Goal: Transaction & Acquisition: Purchase product/service

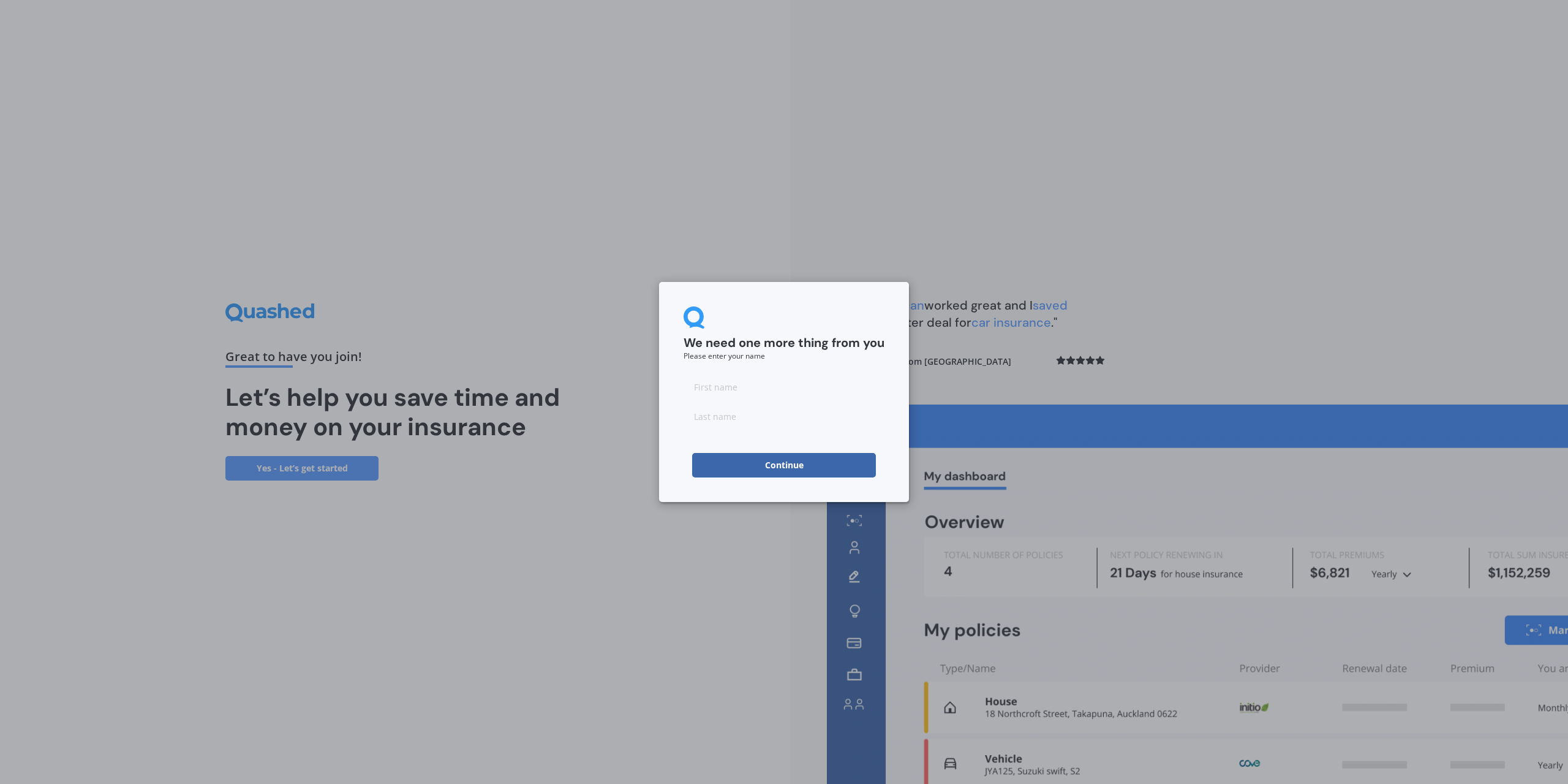
click at [722, 394] on input at bounding box center [784, 387] width 201 height 24
type input "[PERSON_NAME]"
click at [709, 465] on button "Continue" at bounding box center [784, 465] width 184 height 24
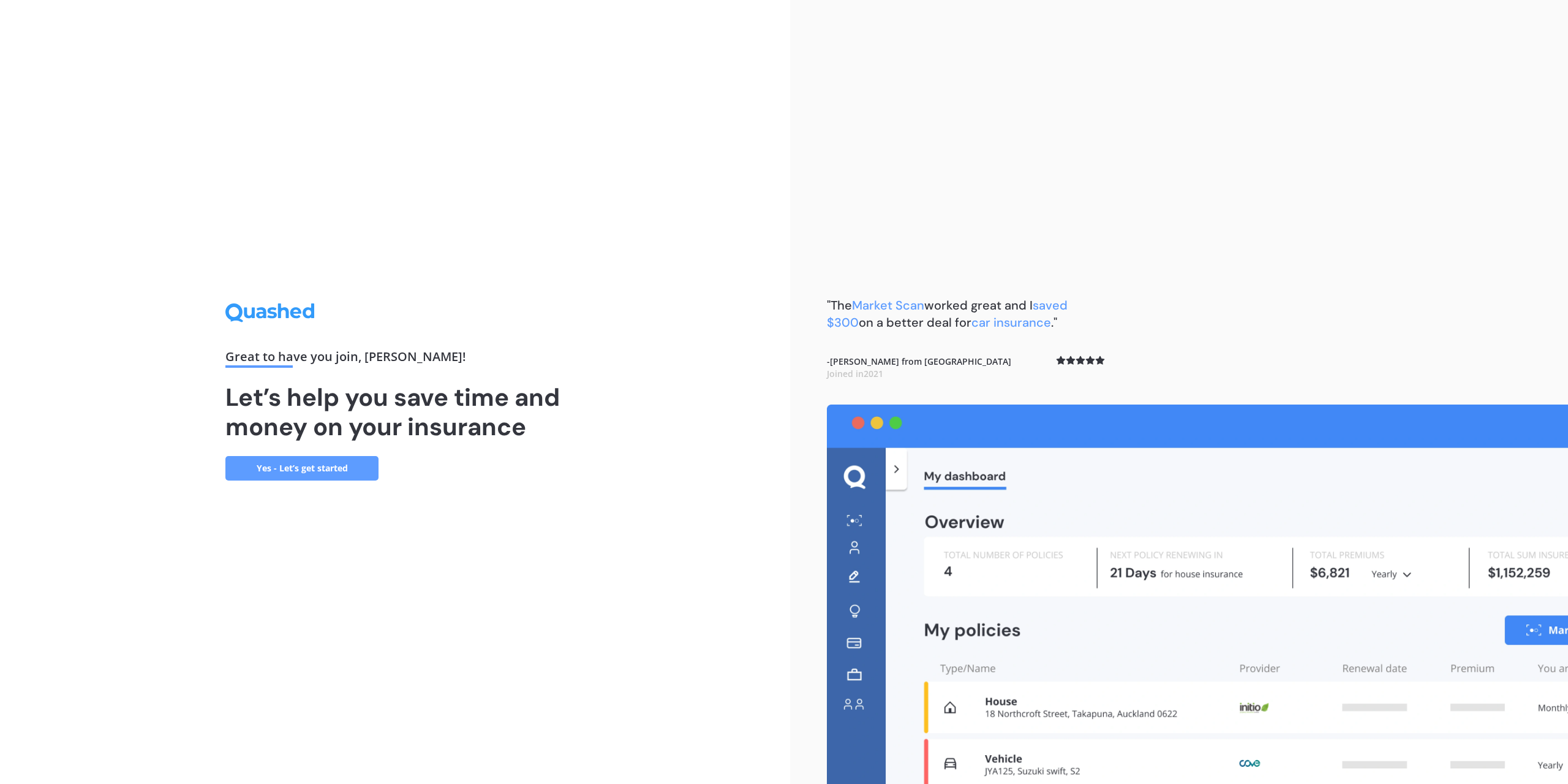
click at [317, 465] on link "Yes - Let’s get started" at bounding box center [302, 468] width 153 height 24
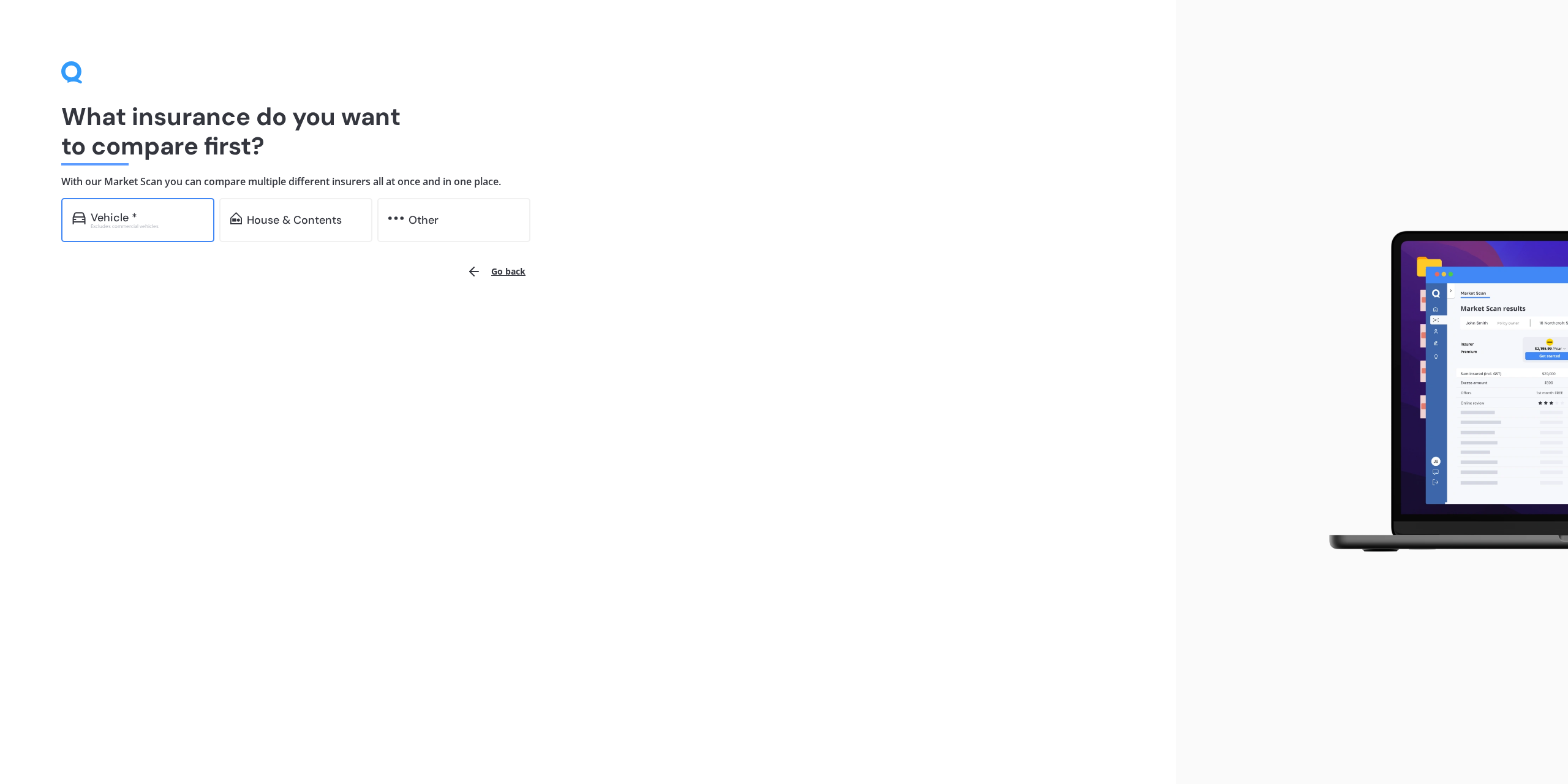
click at [145, 215] on div "Vehicle *" at bounding box center [147, 218] width 113 height 13
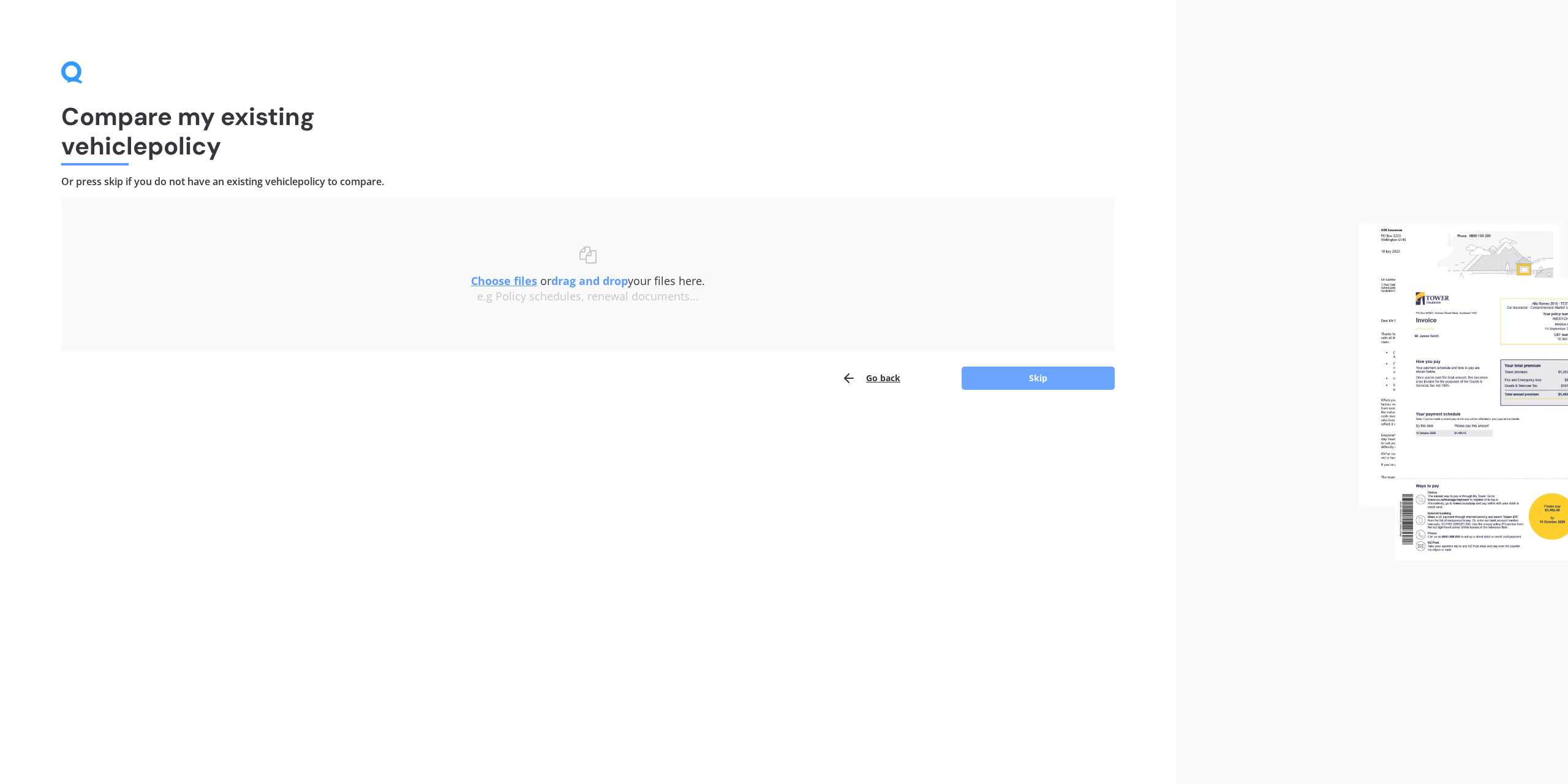
click at [1034, 378] on button "Skip" at bounding box center [1037, 378] width 153 height 24
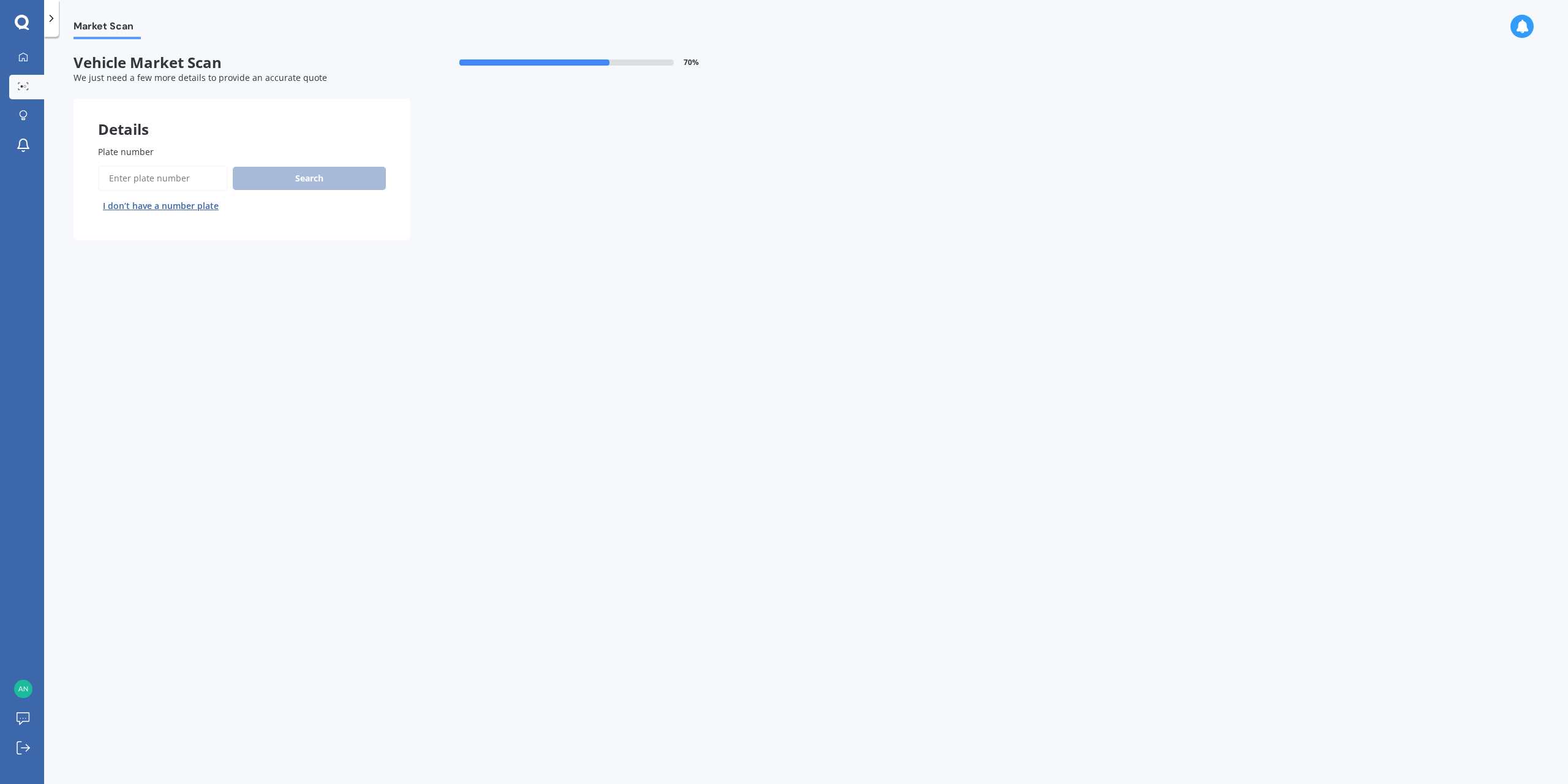
click at [184, 172] on input "Plate number" at bounding box center [163, 178] width 130 height 26
type input "QUG577"
click at [284, 180] on button "Search" at bounding box center [309, 179] width 153 height 24
select select "SUZUKI"
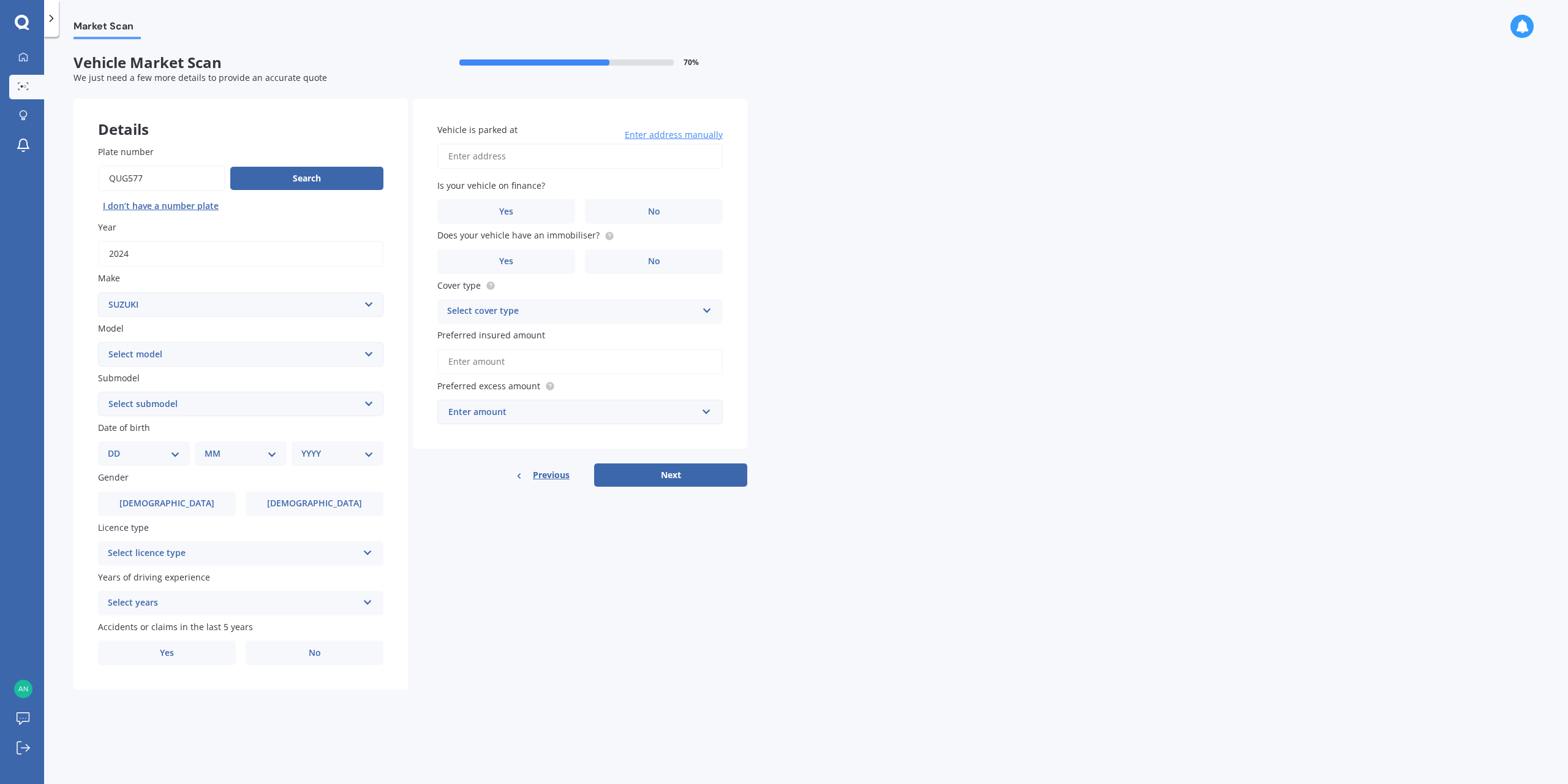
click at [190, 352] on select "Select model Aerio Alto APV Van Baleno Cappuccino Carry Truck Carry van Celerio…" at bounding box center [241, 354] width 285 height 24
select select "JIMNY 4WD"
click at [98, 342] on select "Select model Aerio Alto APV Van Baleno Cappuccino Carry Truck Carry van Celerio…" at bounding box center [241, 354] width 285 height 24
click at [147, 405] on select "Select submodel (All Others) JX 1.3 Sierra 1.3 Sierra 1.5" at bounding box center [241, 404] width 285 height 24
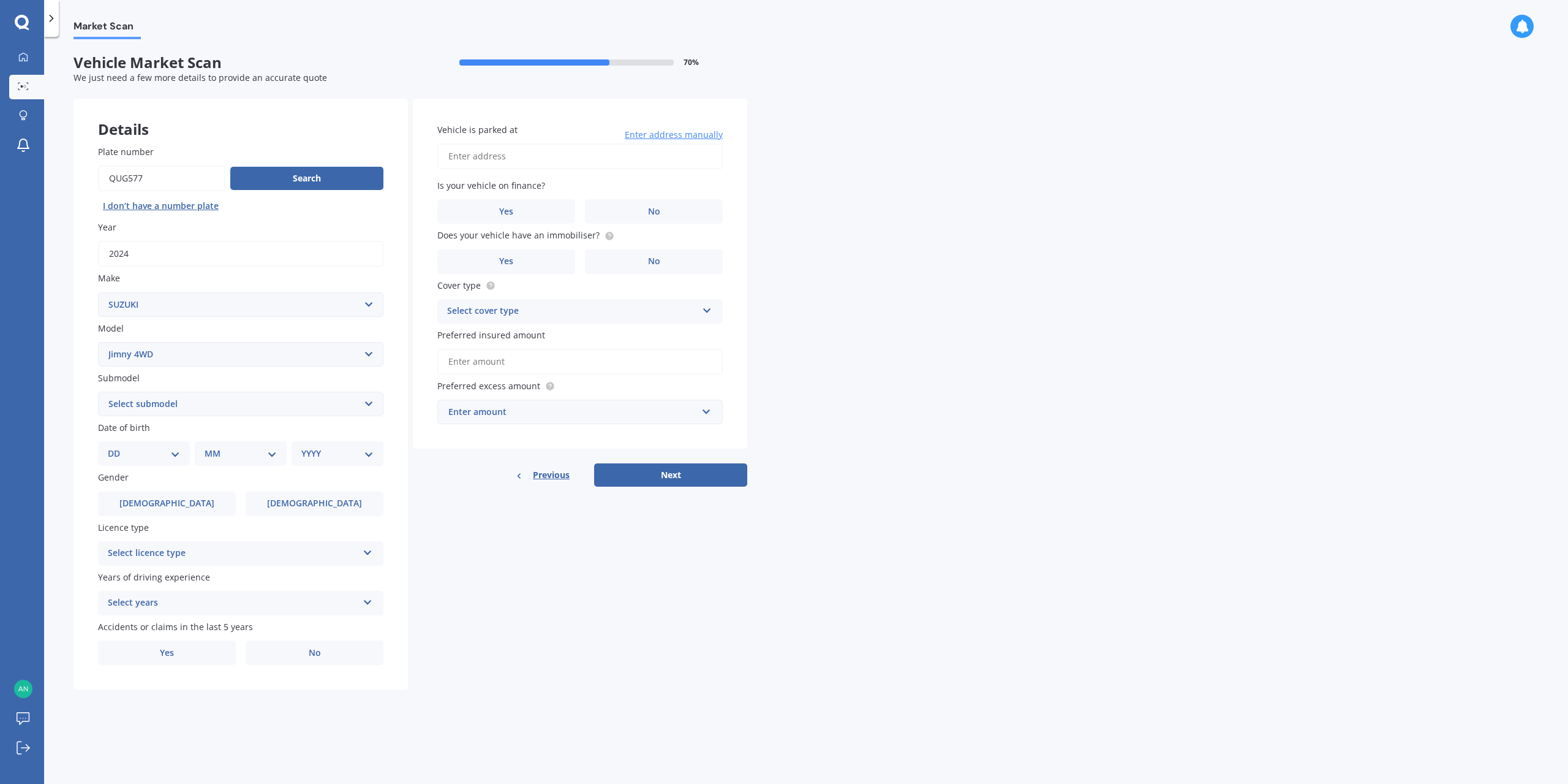
click at [140, 451] on select "DD 01 02 03 04 05 06 07 08 09 10 11 12 13 14 15 16 17 18 19 20 21 22 23 24 25 2…" at bounding box center [144, 453] width 72 height 13
select select "11"
click at [118, 447] on select "DD 01 02 03 04 05 06 07 08 09 10 11 12 13 14 15 16 17 18 19 20 21 22 23 24 25 2…" at bounding box center [144, 453] width 72 height 13
click at [237, 451] on select "MM 01 02 03 04 05 06 07 08 09 10 11 12" at bounding box center [243, 453] width 67 height 13
select select "04"
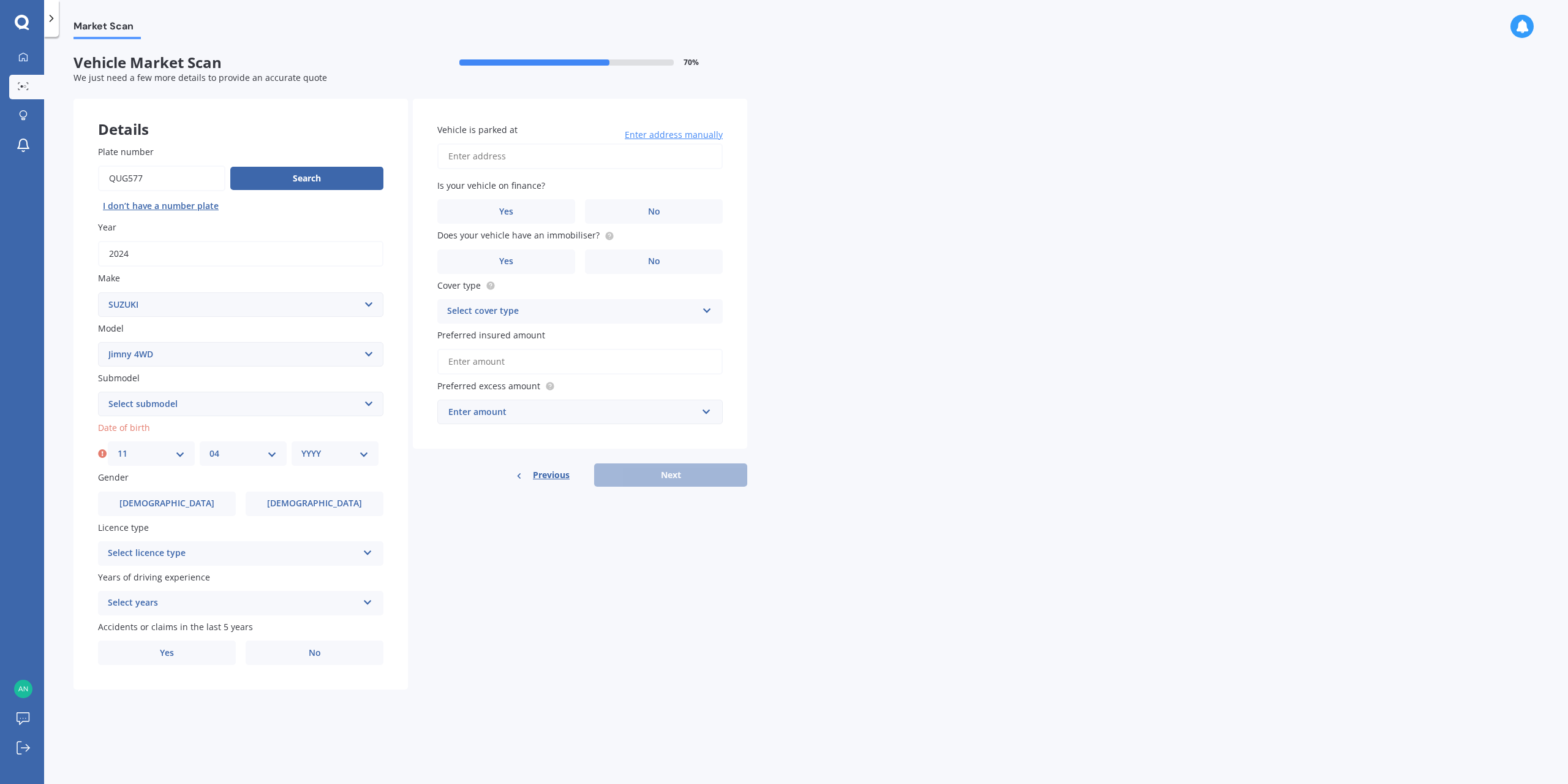
click at [209, 447] on select "MM 01 02 03 04 05 06 07 08 09 10 11 12" at bounding box center [243, 453] width 67 height 13
click at [341, 451] on select "YYYY 2025 2024 2023 2022 2021 2020 2019 2018 2017 2016 2015 2014 2013 2012 2011…" at bounding box center [335, 453] width 67 height 13
select select "1993"
click at [302, 447] on select "YYYY 2025 2024 2023 2022 2021 2020 2019 2018 2017 2016 2015 2014 2013 2012 2011…" at bounding box center [335, 453] width 67 height 13
click at [295, 506] on label "[DEMOGRAPHIC_DATA]" at bounding box center [314, 503] width 138 height 24
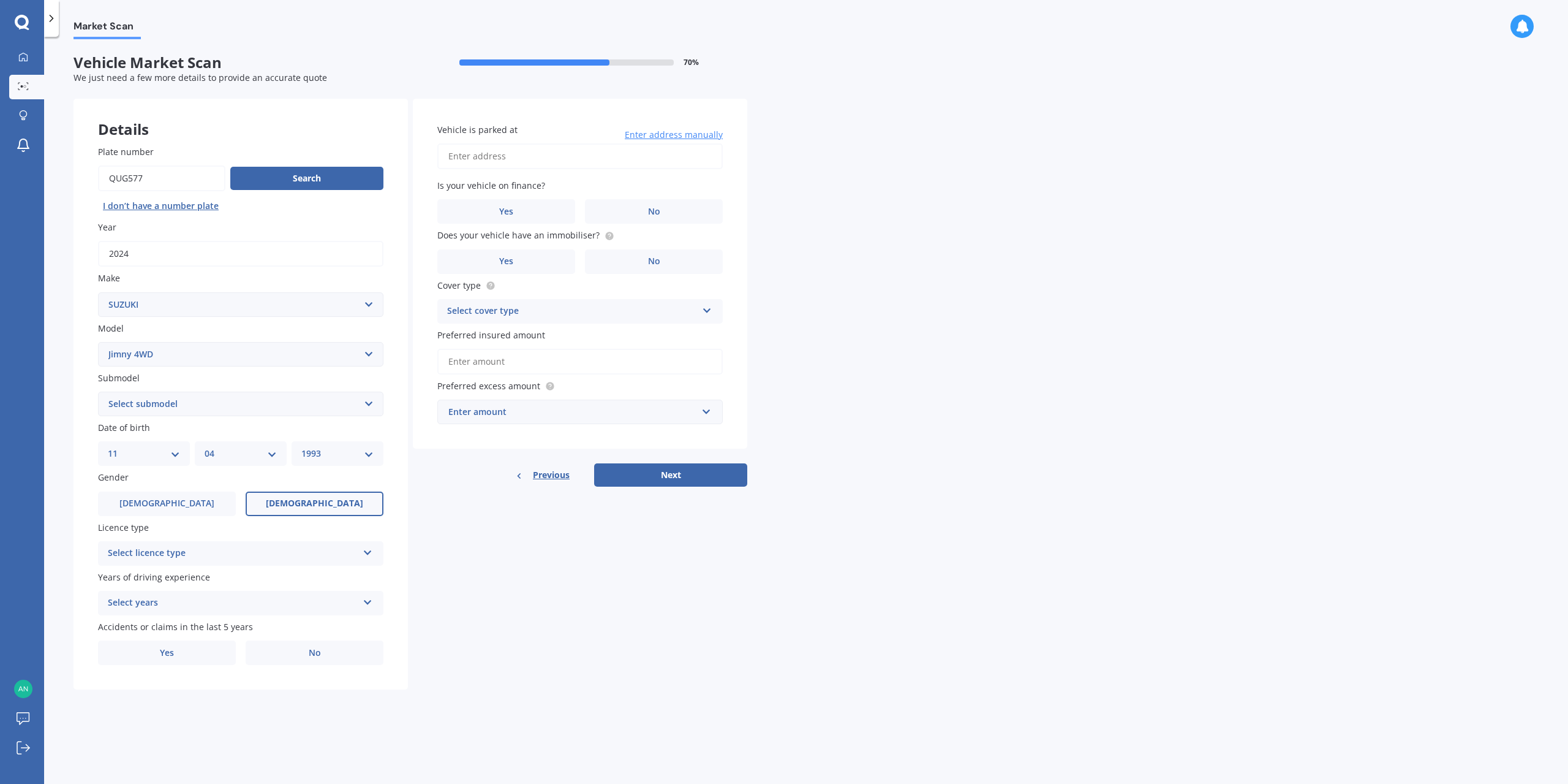
click at [0, 0] on input "[DEMOGRAPHIC_DATA]" at bounding box center [0, 0] width 0 height 0
click at [212, 556] on div "Select licence type" at bounding box center [233, 553] width 250 height 15
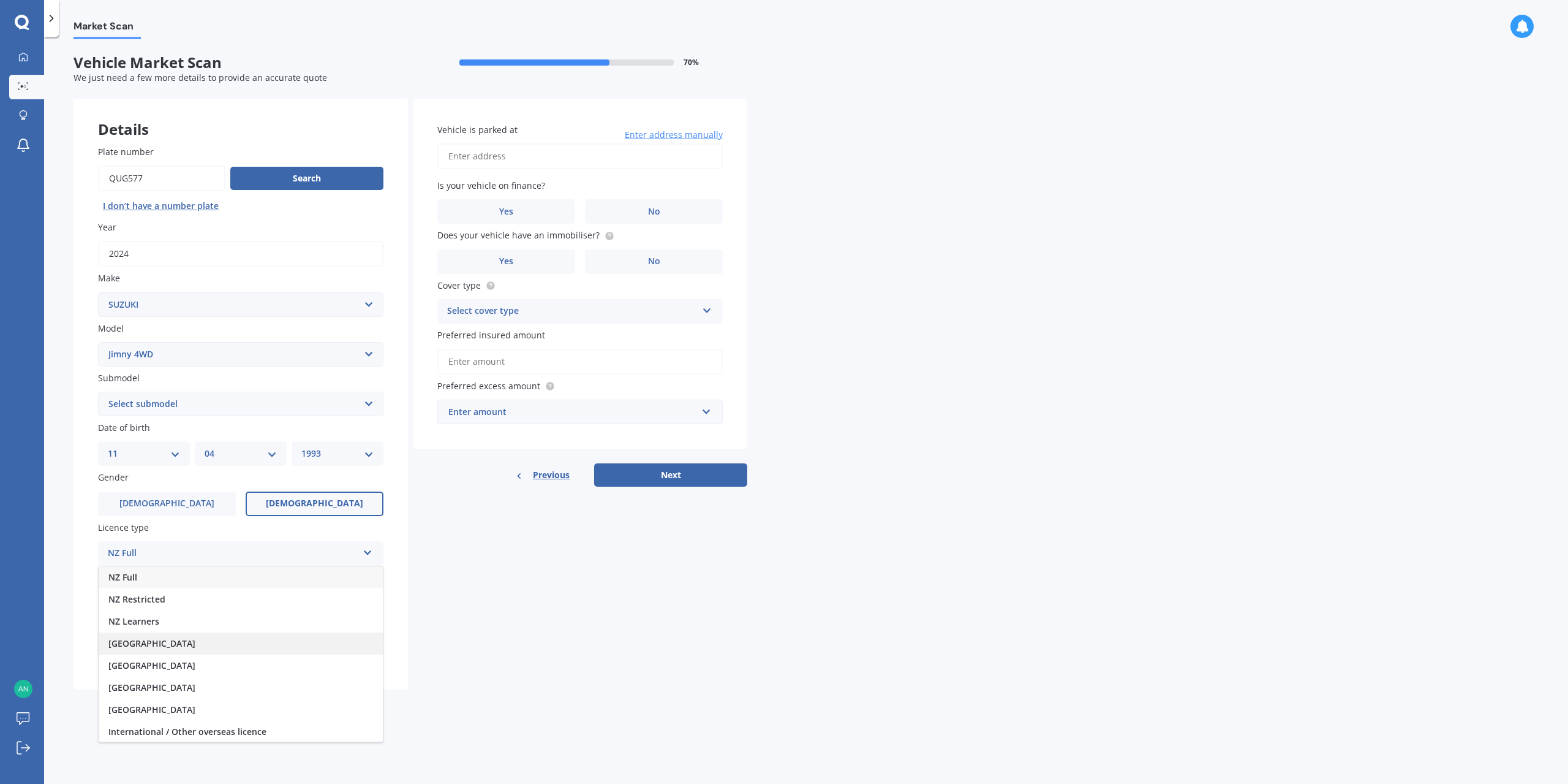
scroll to position [2, 0]
click at [177, 731] on span "International / Other overseas licence" at bounding box center [187, 730] width 158 height 12
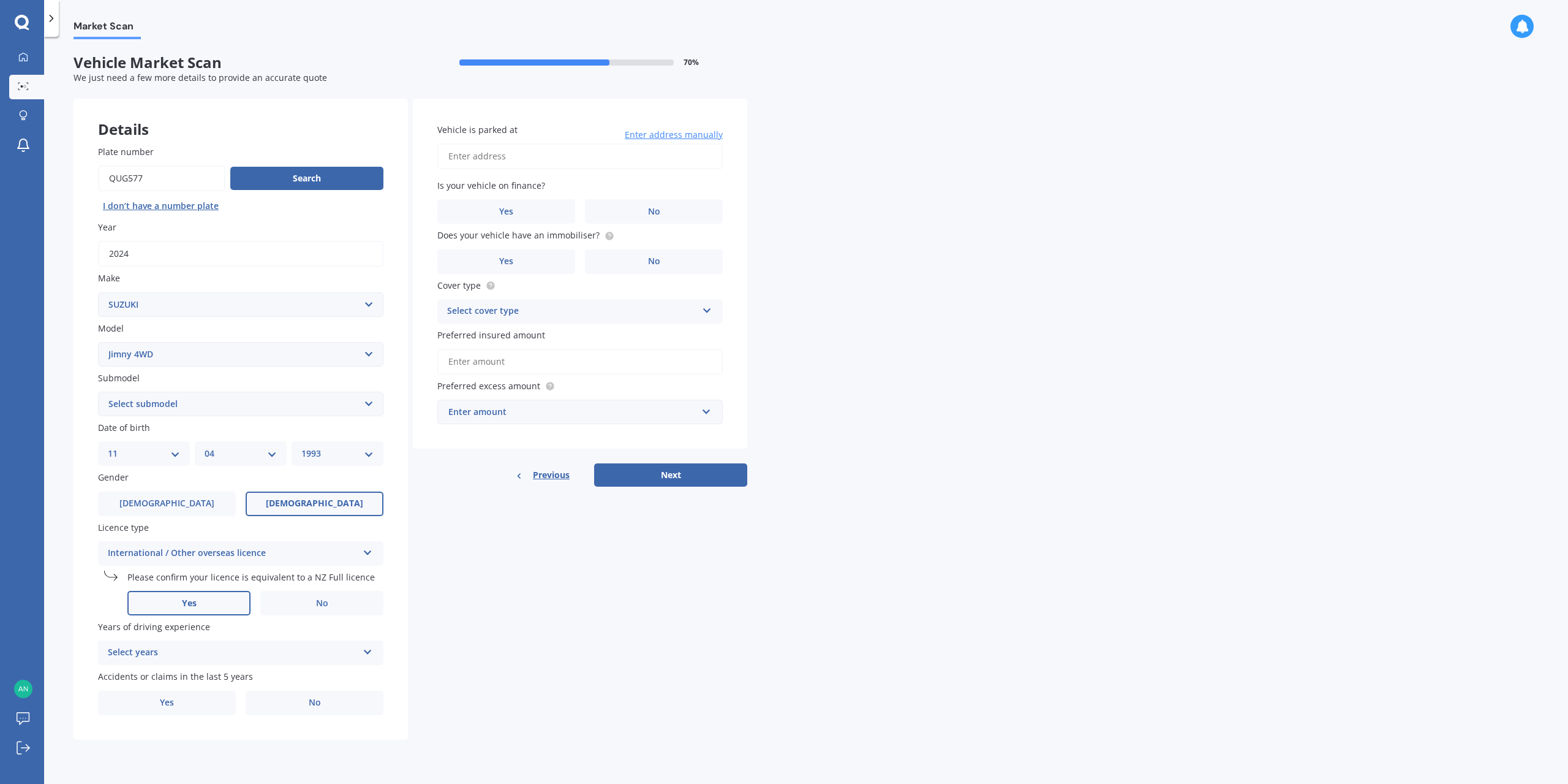
click at [202, 604] on label "Yes" at bounding box center [189, 603] width 123 height 24
click at [0, 0] on input "Yes" at bounding box center [0, 0] width 0 height 0
click at [159, 651] on div "Select years" at bounding box center [233, 652] width 250 height 15
click at [160, 676] on span "5 or more years" at bounding box center [141, 676] width 66 height 12
click at [320, 702] on span "No" at bounding box center [315, 702] width 13 height 10
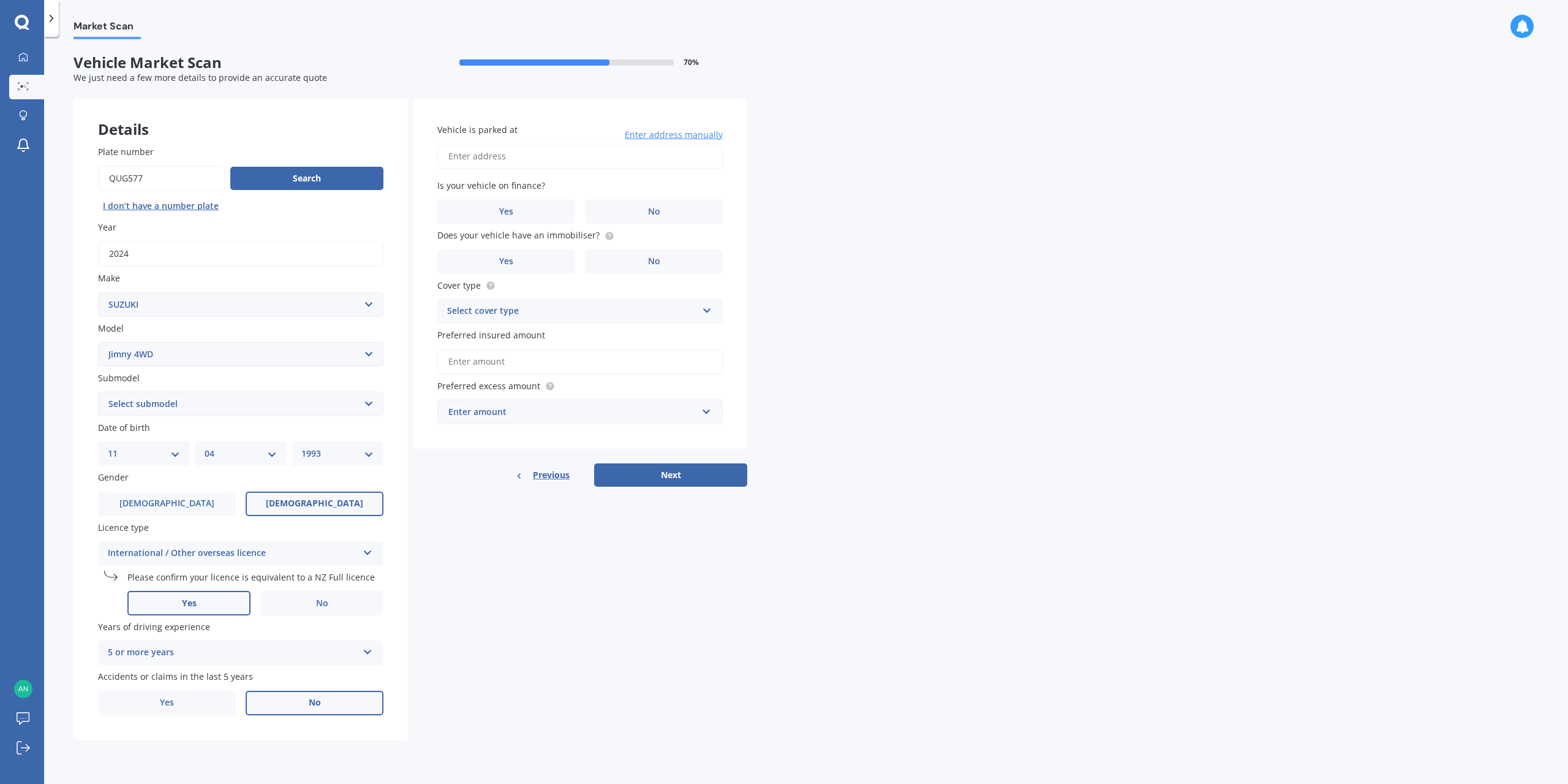
click at [0, 0] on input "No" at bounding box center [0, 0] width 0 height 0
click at [519, 156] on input "Vehicle is parked at" at bounding box center [580, 156] width 285 height 26
click at [842, 187] on div "Market Scan Vehicle Market Scan 70 % We just need a few more details to provide…" at bounding box center [806, 412] width 1524 height 747
click at [512, 157] on input "Vehicle is parked at" at bounding box center [580, 156] width 285 height 26
click at [474, 160] on input "Vehicle is parked at" at bounding box center [580, 156] width 285 height 26
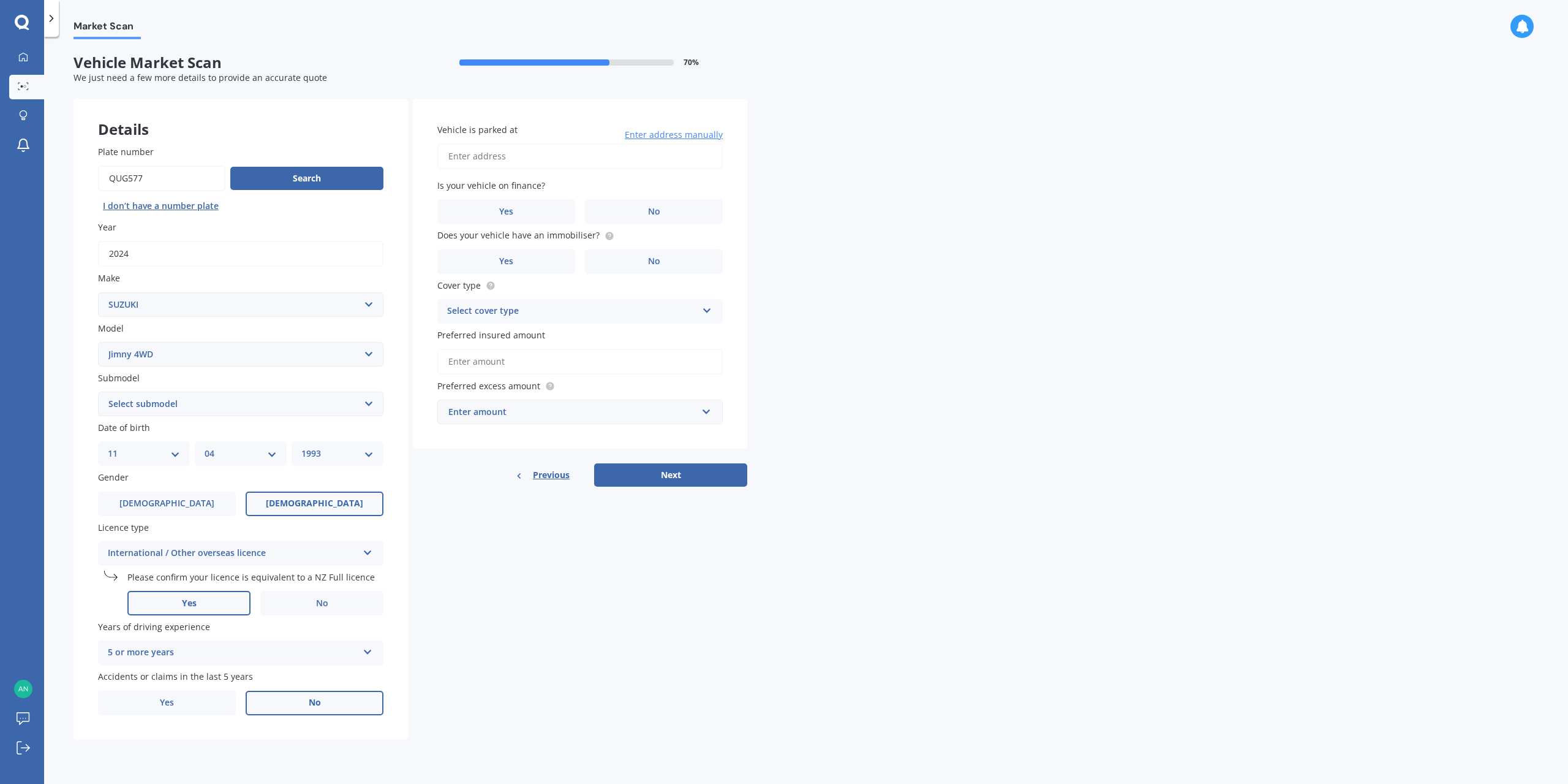
click at [866, 113] on div "Market Scan Vehicle Market Scan 70 % We just need a few more details to provide…" at bounding box center [806, 412] width 1524 height 747
click at [496, 212] on label "Yes" at bounding box center [506, 211] width 138 height 24
click at [0, 0] on input "Yes" at bounding box center [0, 0] width 0 height 0
click at [646, 260] on label "No" at bounding box center [654, 261] width 138 height 24
click at [0, 0] on input "No" at bounding box center [0, 0] width 0 height 0
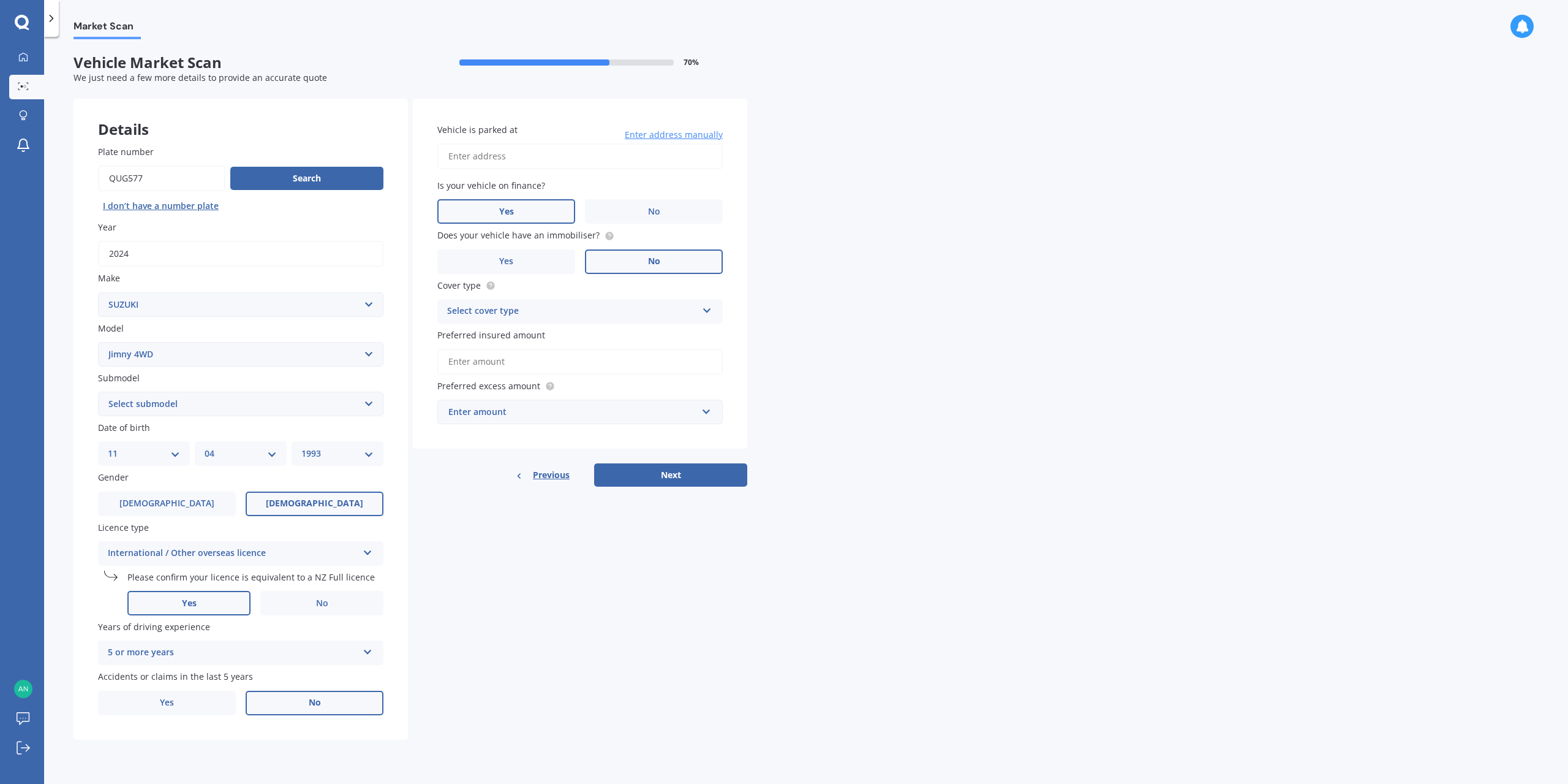
click at [571, 310] on div "Select cover type" at bounding box center [572, 311] width 250 height 15
click at [550, 336] on div "Comprehensive" at bounding box center [580, 336] width 284 height 22
click at [511, 369] on input "Preferred insured amount" at bounding box center [580, 361] width 285 height 26
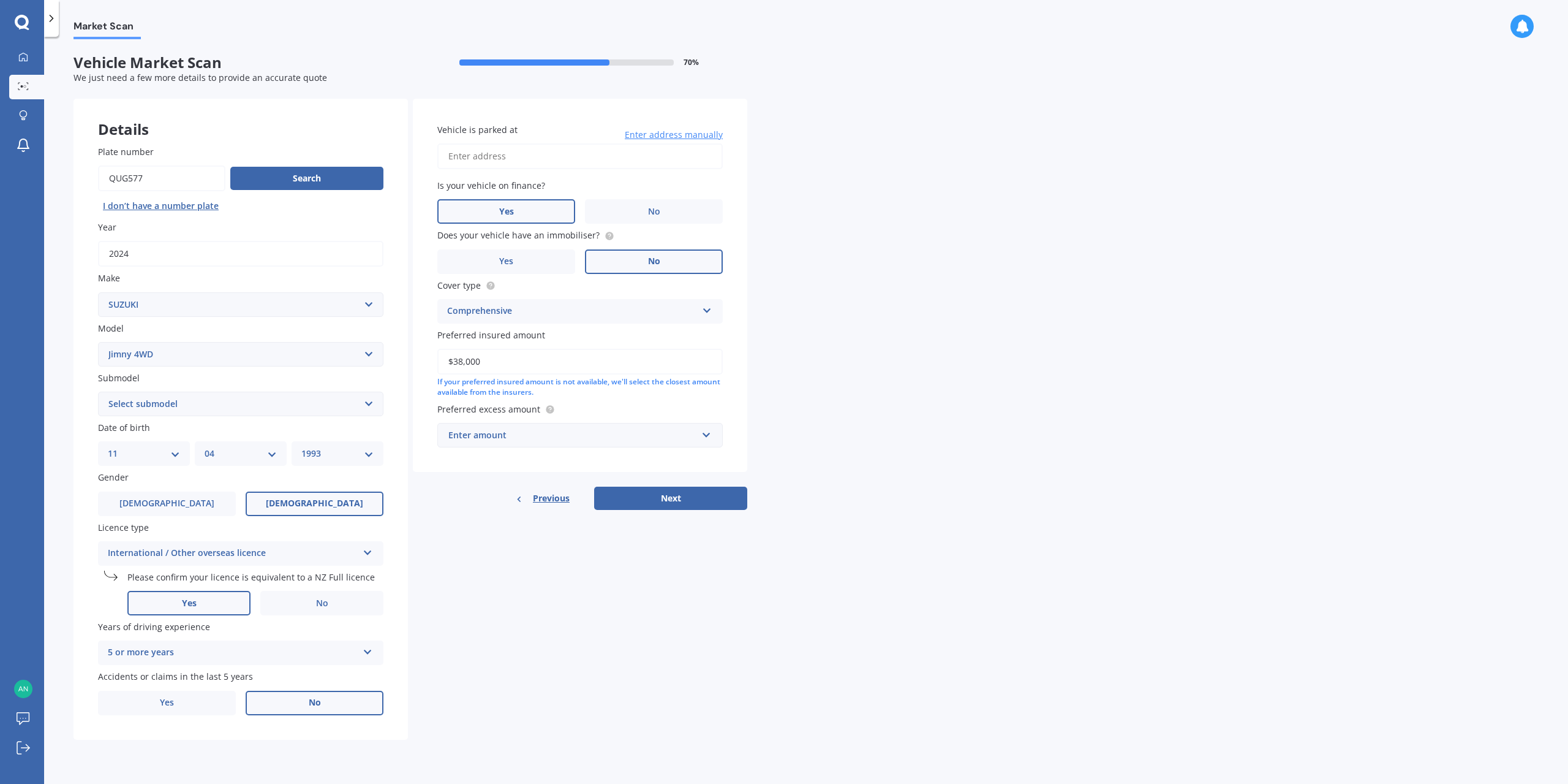
type input "$38,000"
click at [986, 350] on div "Market Scan Vehicle Market Scan 70 % We just need a few more details to provide…" at bounding box center [806, 412] width 1524 height 747
click at [543, 434] on div "Enter amount" at bounding box center [572, 434] width 248 height 13
click at [512, 554] on div "$1,000" at bounding box center [580, 549] width 284 height 23
click at [882, 344] on div "Market Scan Vehicle Market Scan 70 % We just need a few more details to provide…" at bounding box center [806, 412] width 1524 height 747
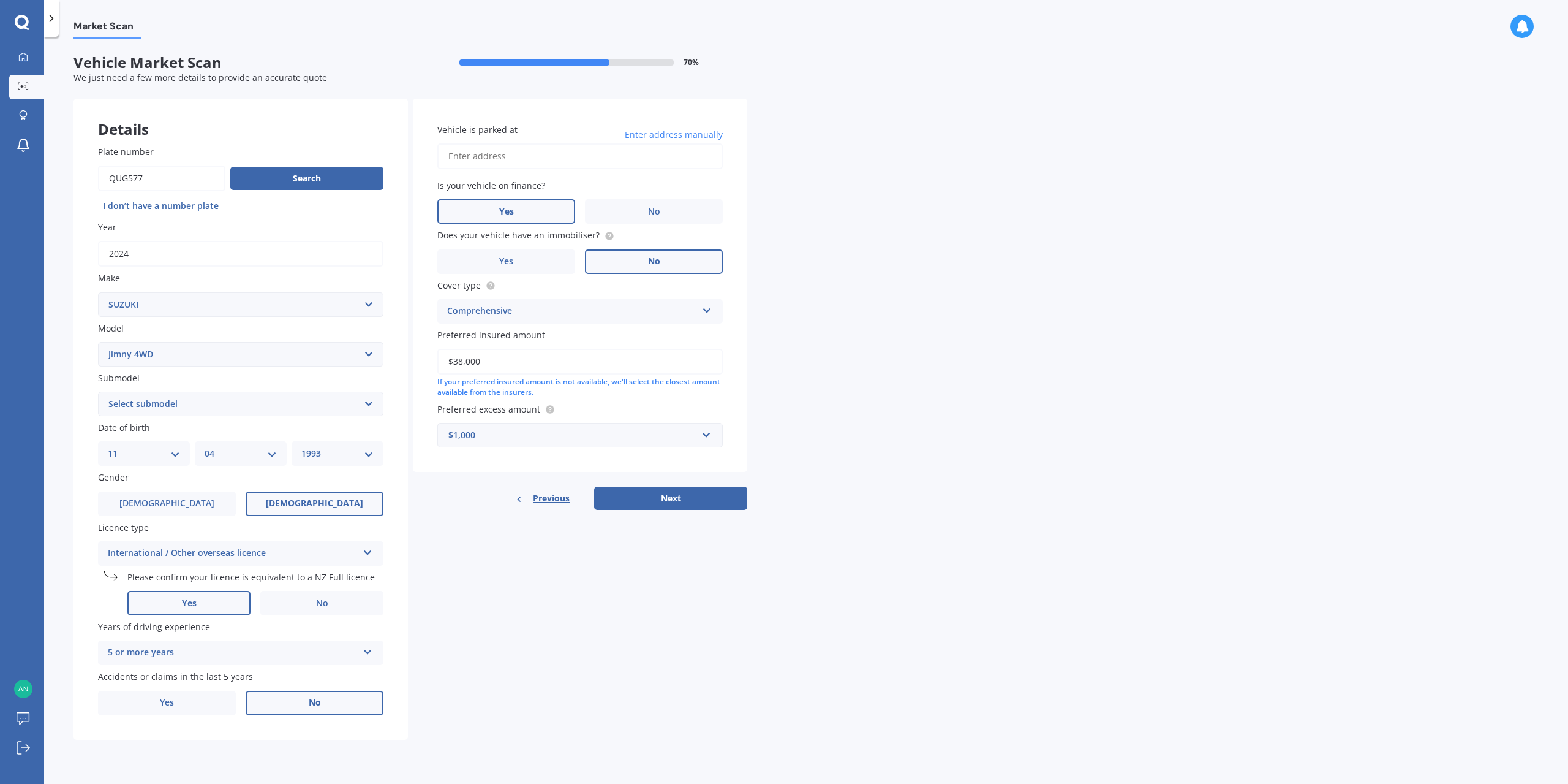
click at [490, 153] on input "Vehicle is parked at" at bounding box center [580, 156] width 285 height 26
type input "[STREET_ADDRESS]"
click at [683, 498] on button "Next" at bounding box center [670, 499] width 153 height 24
click at [154, 394] on select "Select submodel (All Others) JX 1.3 Sierra 1.3 Sierra 1.5" at bounding box center [241, 404] width 285 height 24
select select "(ALL OTHERS)"
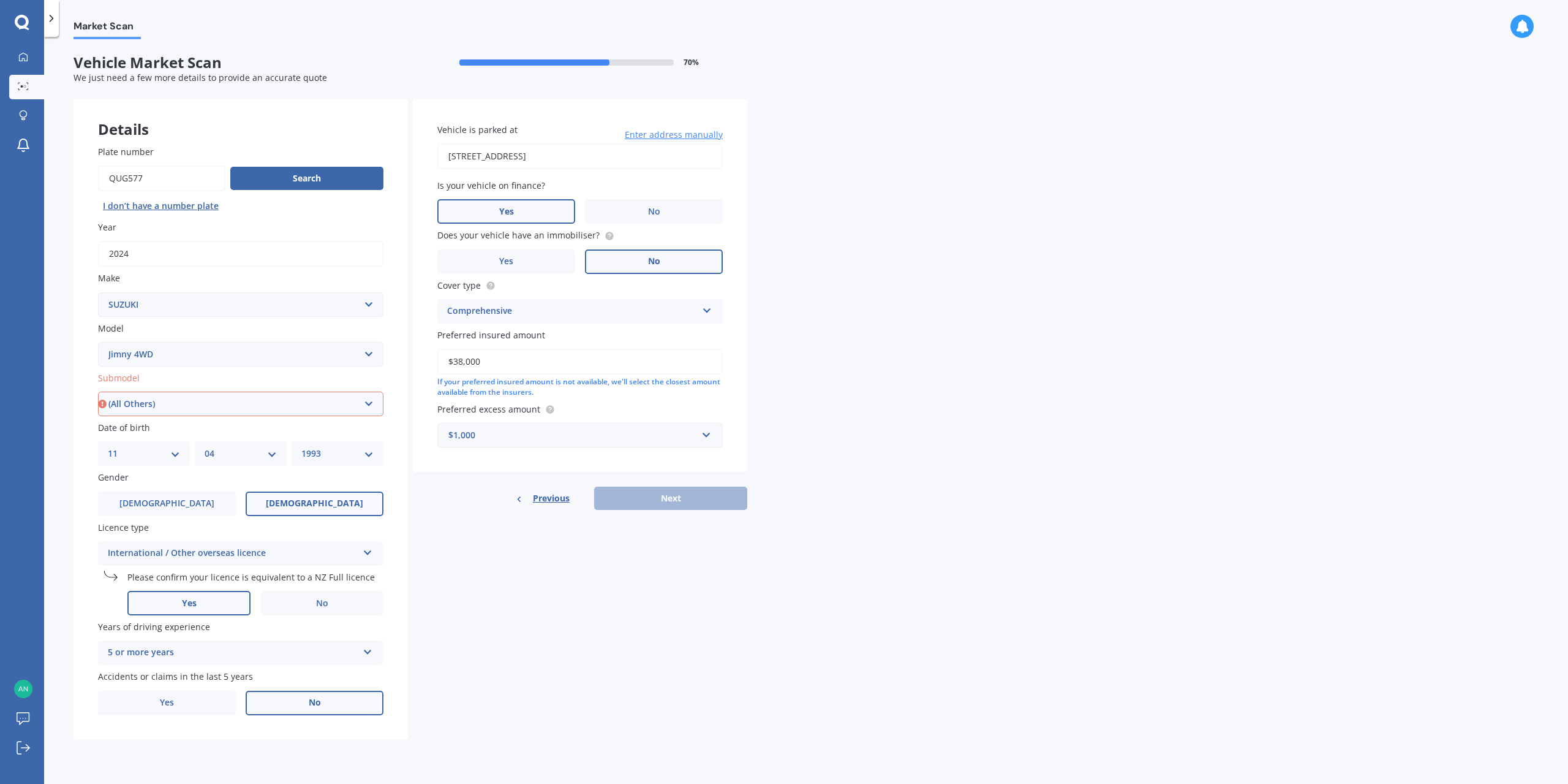
click at [98, 392] on select "Select submodel (All Others) JX 1.3 Sierra 1.3 Sierra 1.5" at bounding box center [241, 404] width 285 height 24
click at [697, 500] on button "Next" at bounding box center [670, 499] width 153 height 24
select select "11"
select select "04"
select select "1993"
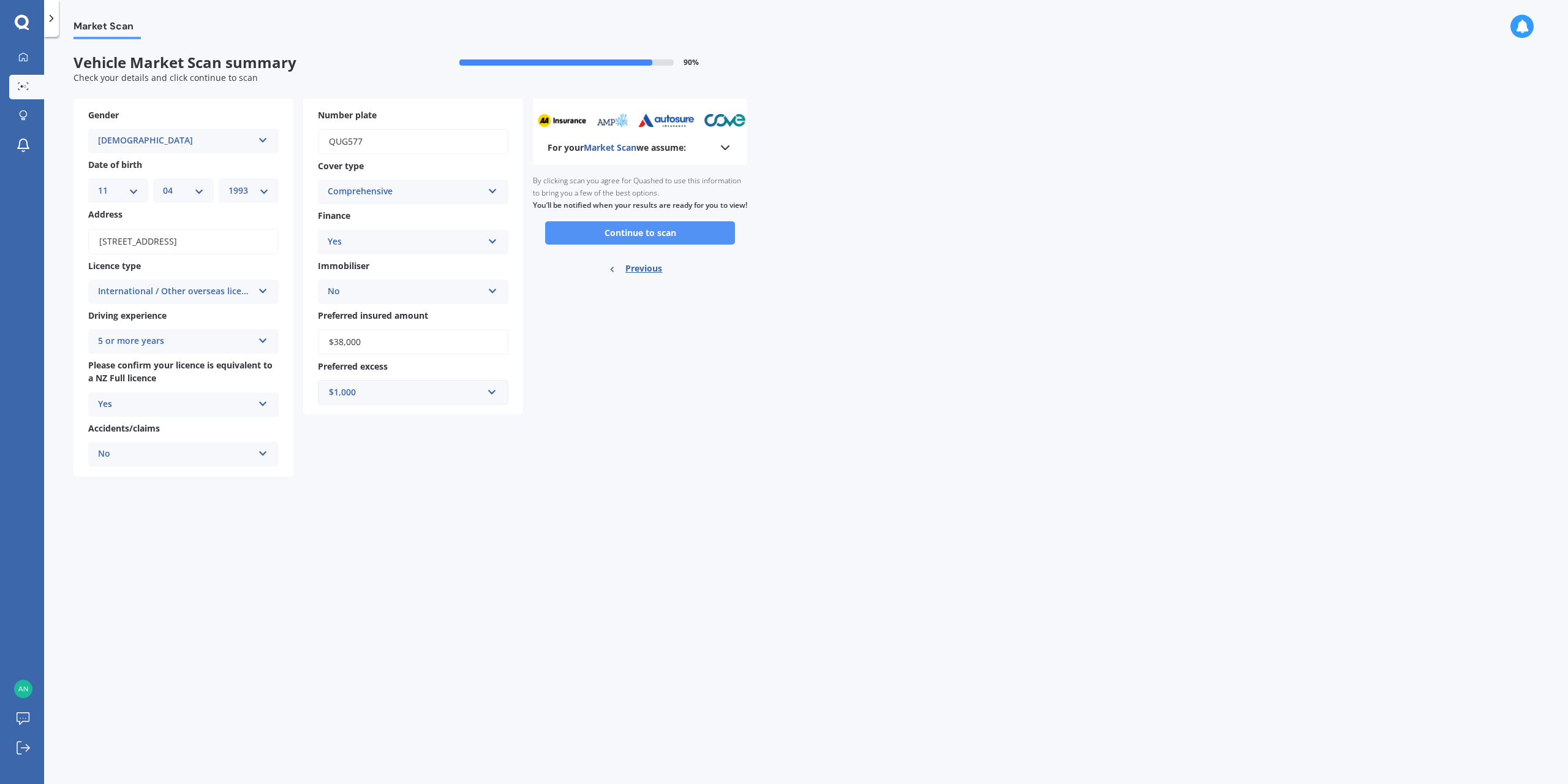
click at [610, 244] on button "Continue to scan" at bounding box center [640, 233] width 190 height 24
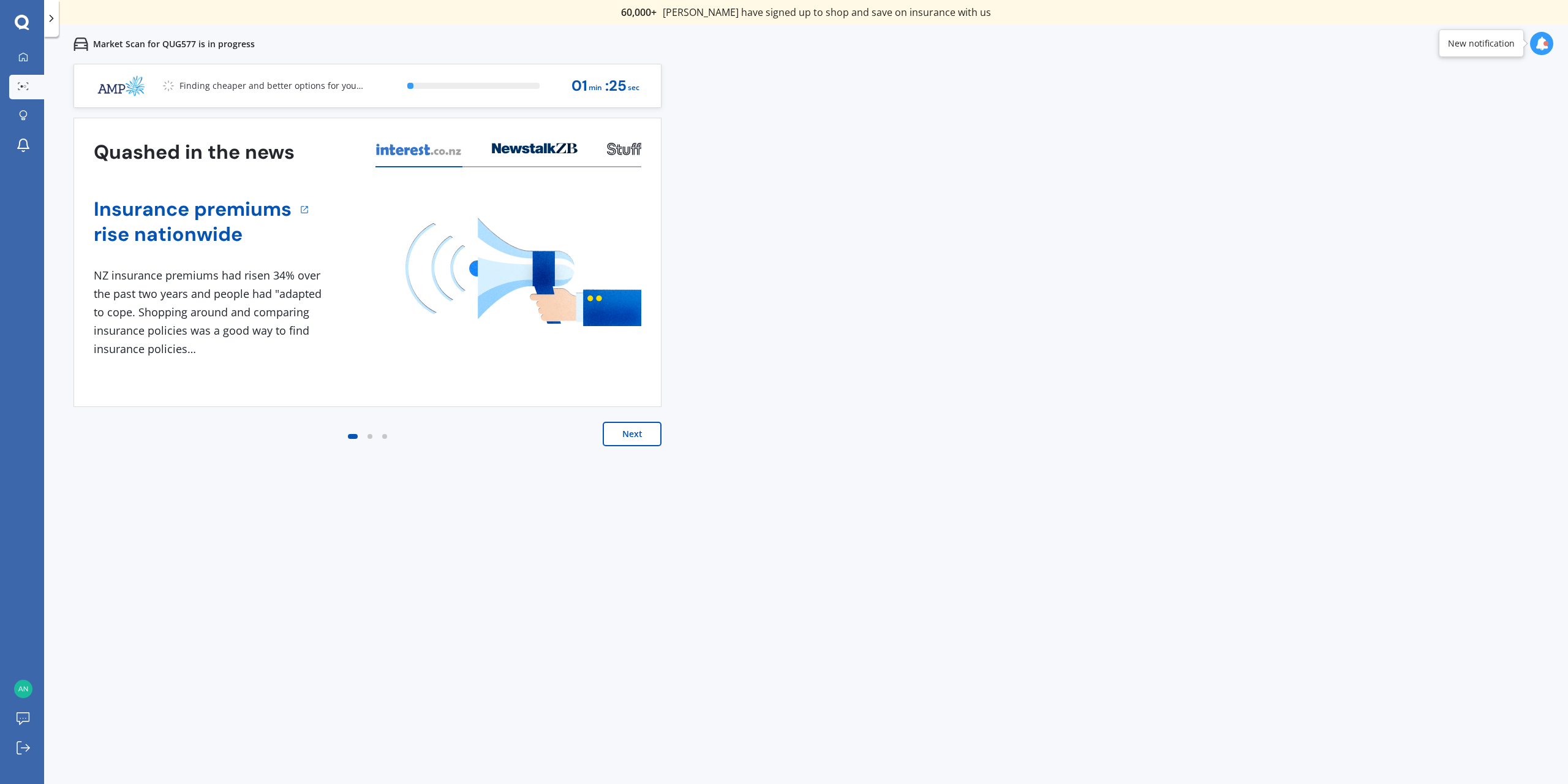
click at [630, 433] on button "Next" at bounding box center [632, 434] width 59 height 24
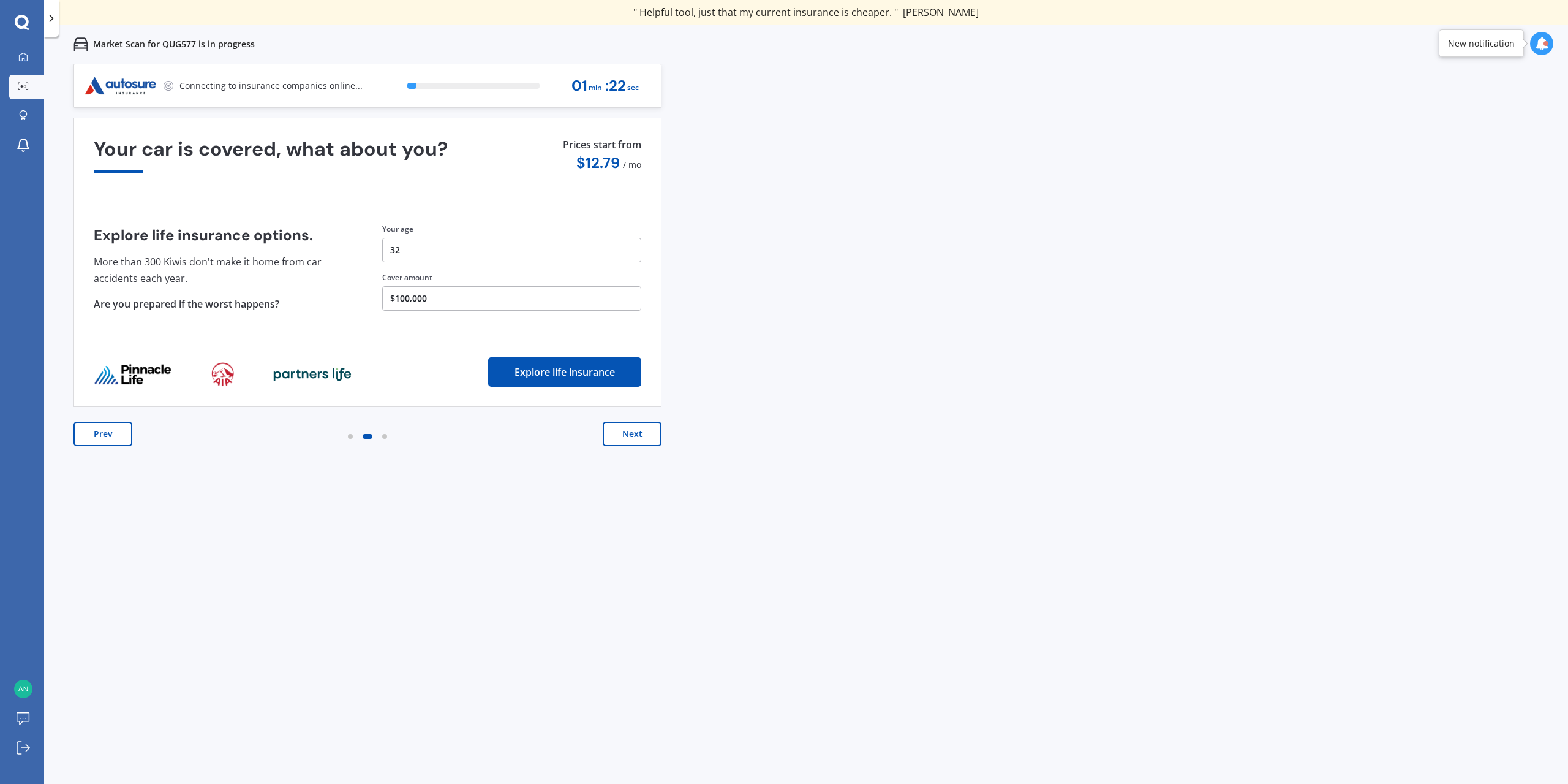
click at [630, 433] on button "Next" at bounding box center [632, 434] width 59 height 24
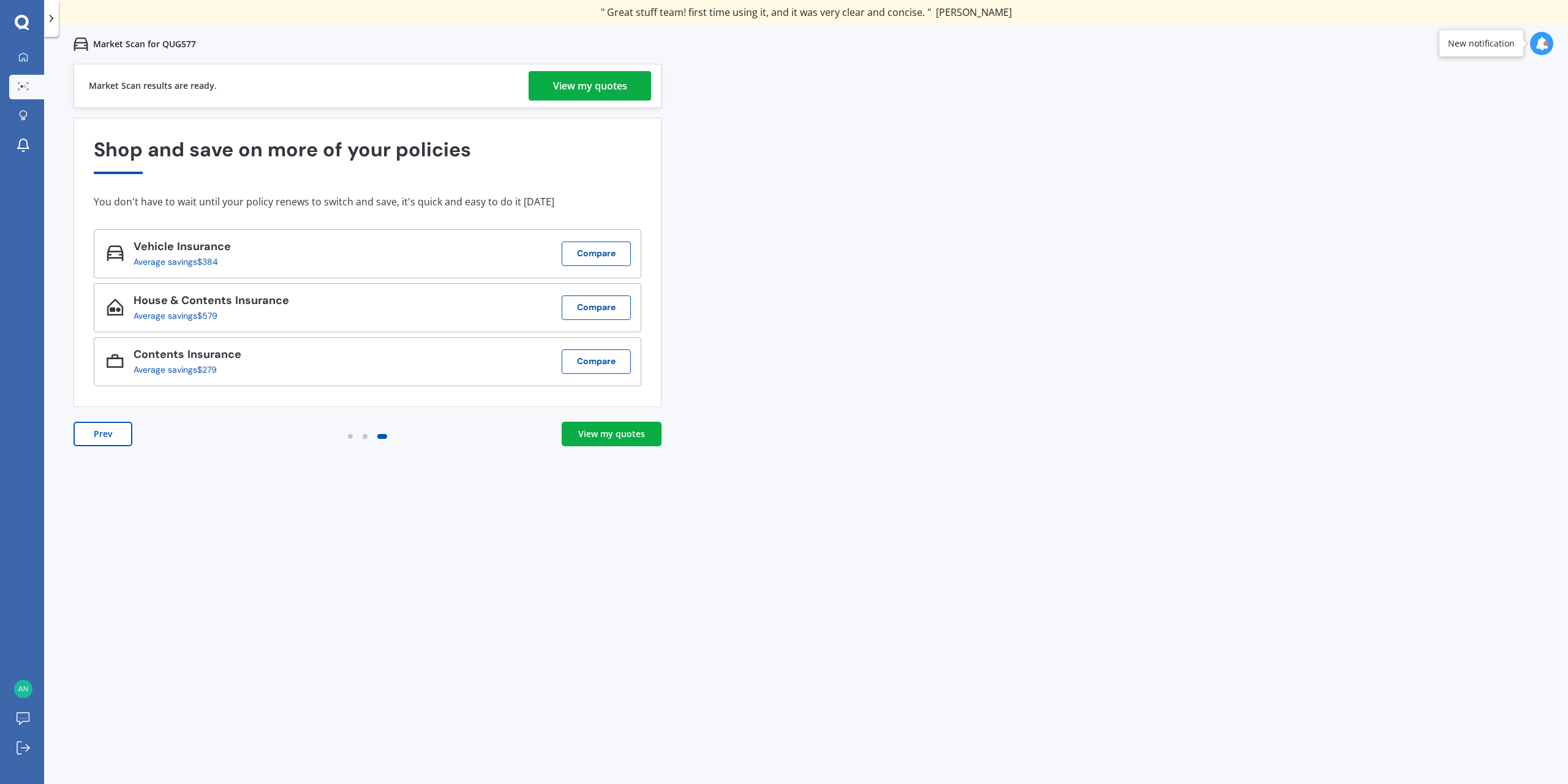
click at [614, 436] on div "View my quotes" at bounding box center [611, 434] width 67 height 13
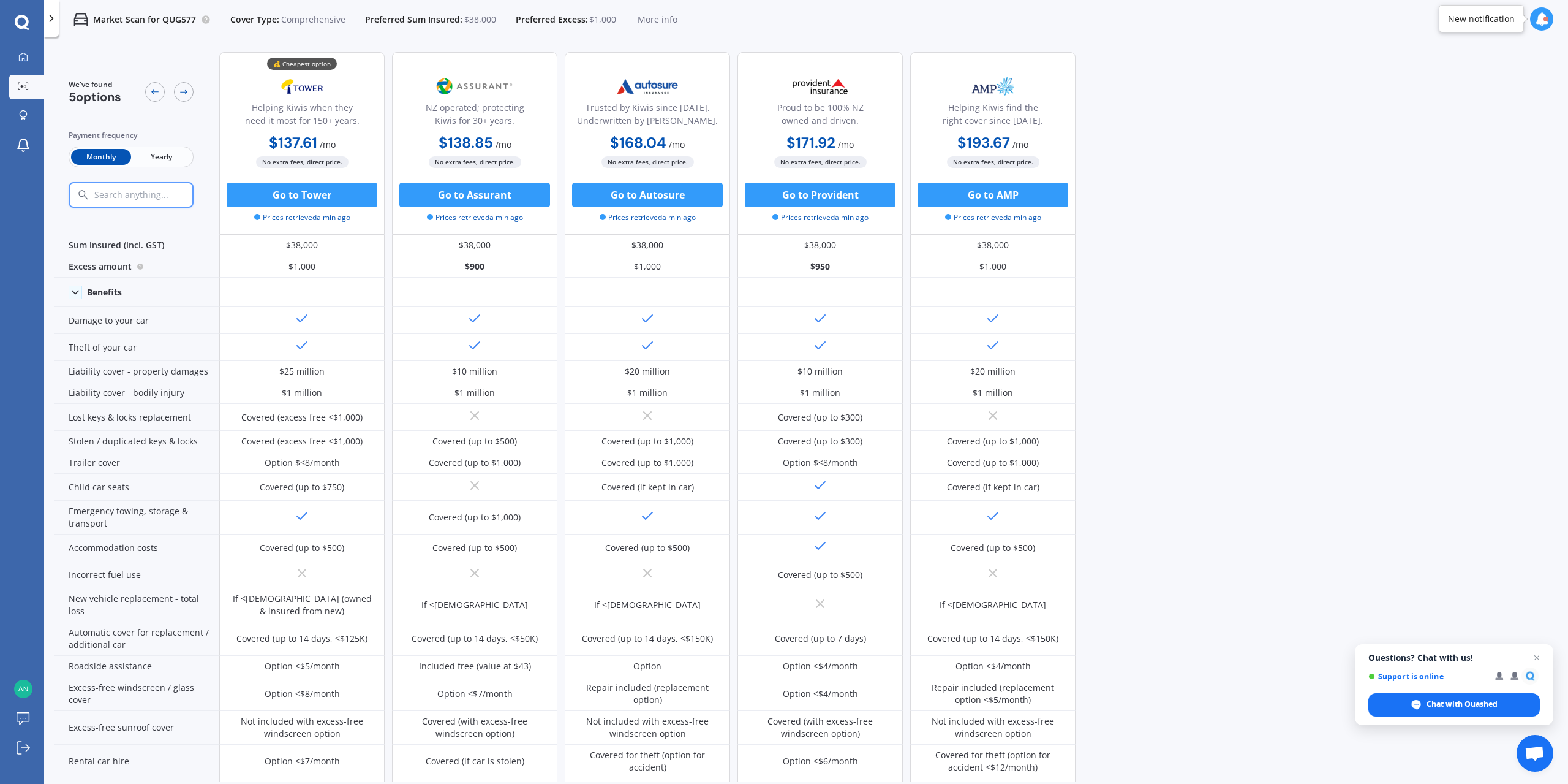
click at [648, 15] on span "More info" at bounding box center [657, 20] width 40 height 13
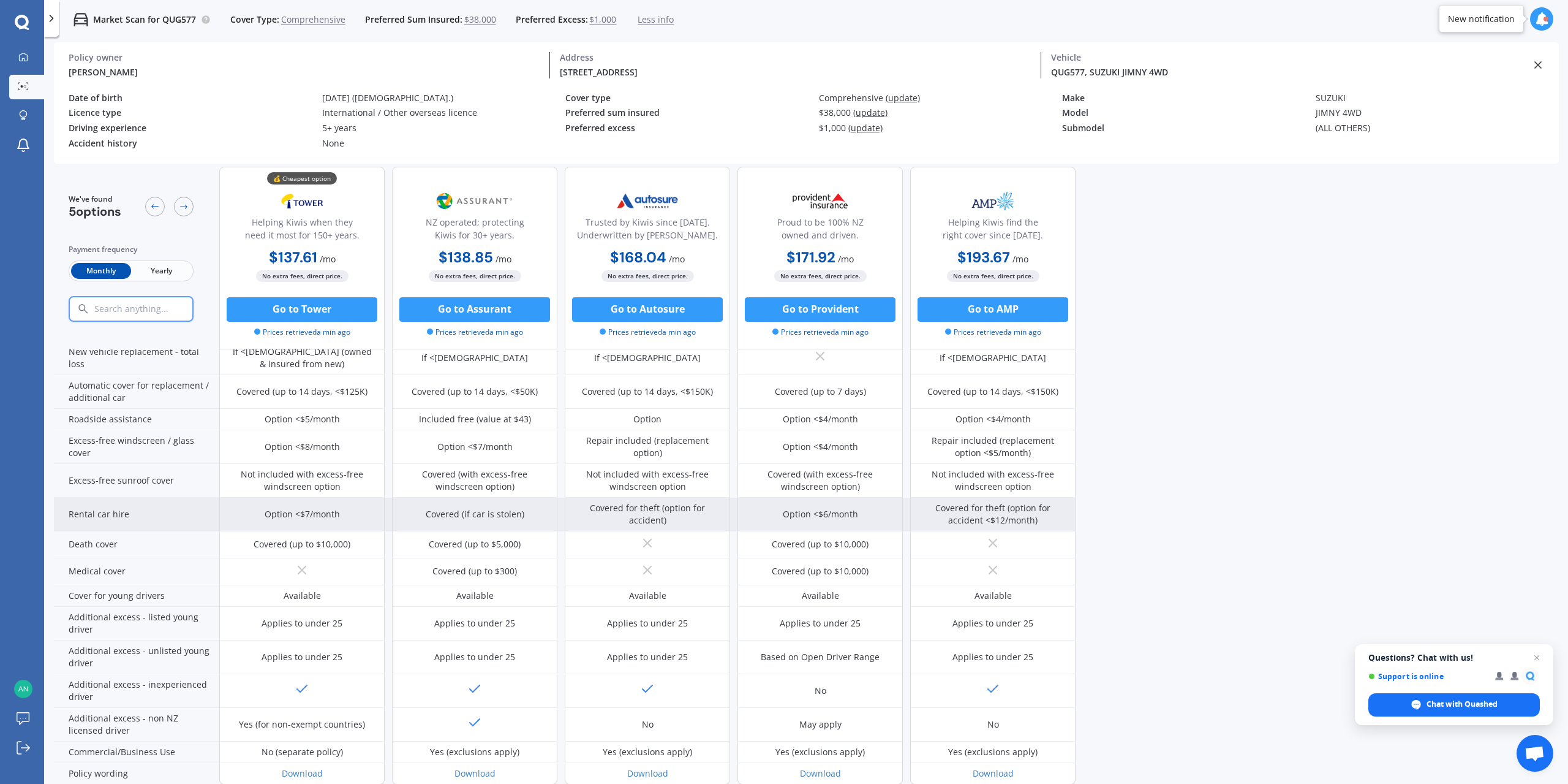
scroll to position [389, 0]
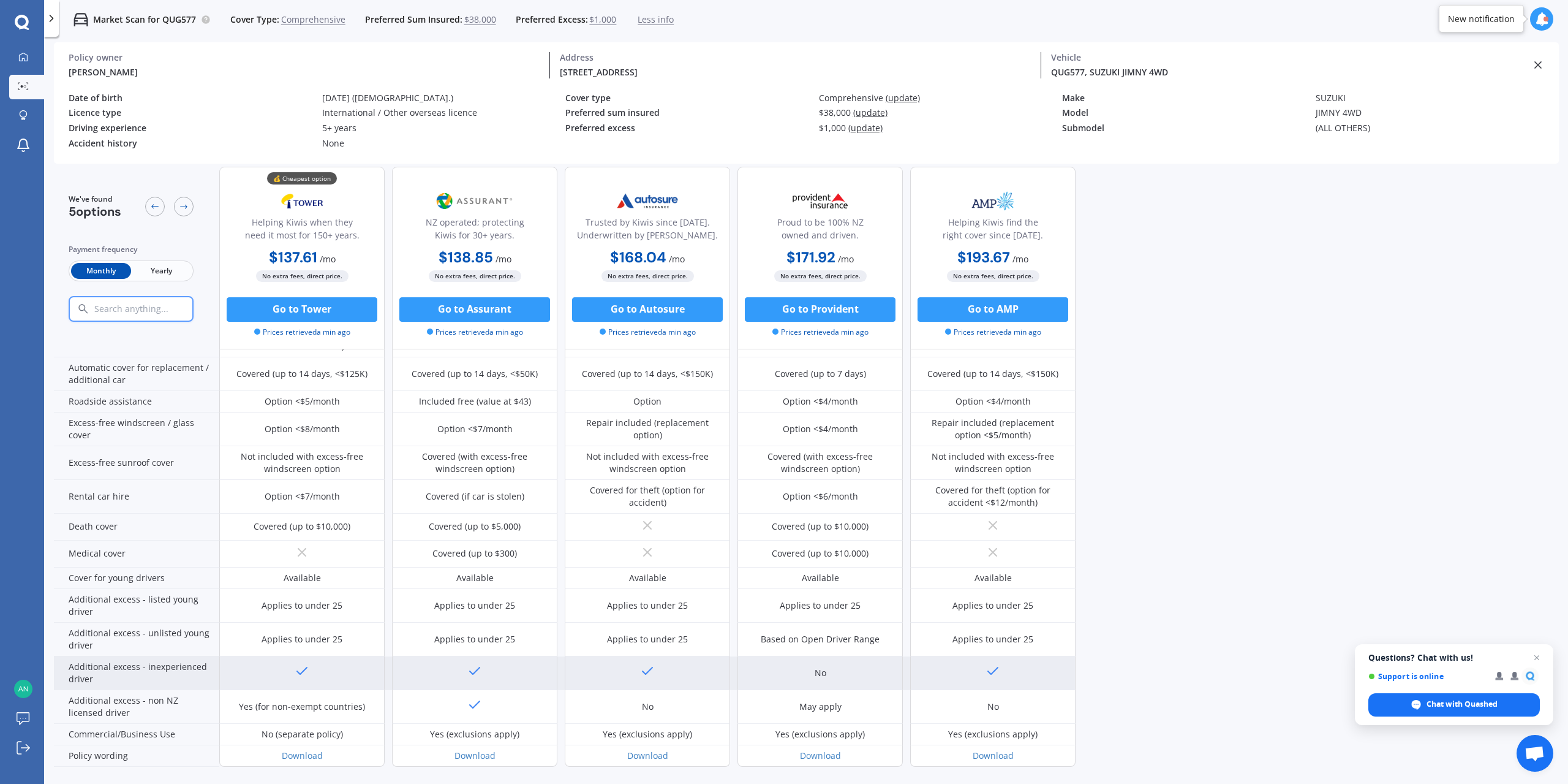
click at [268, 678] on div at bounding box center [302, 673] width 165 height 34
click at [299, 677] on icon at bounding box center [302, 671] width 15 height 15
click at [299, 673] on polyline at bounding box center [302, 670] width 10 height 7
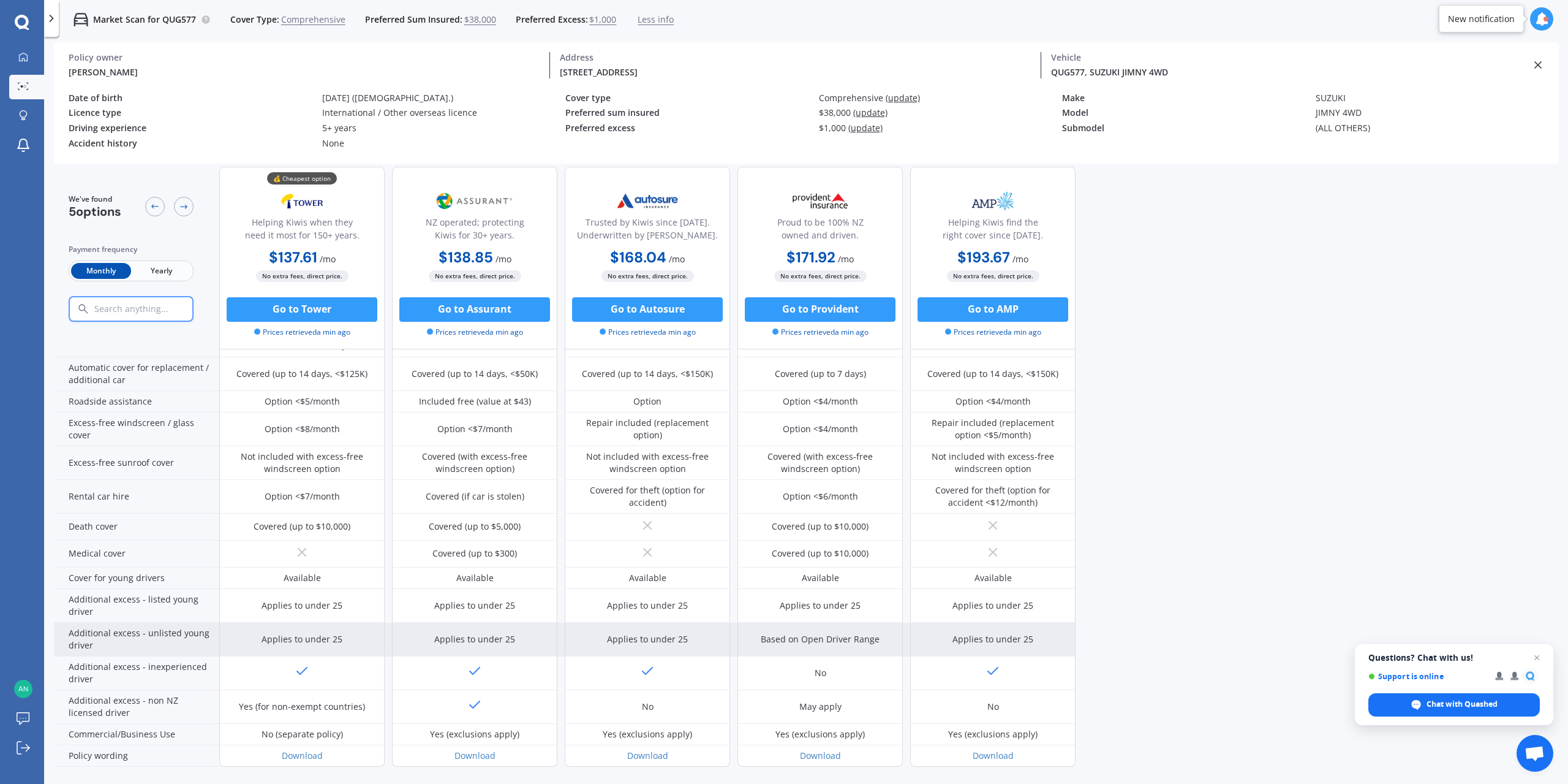
click at [305, 637] on div "Applies to under 25" at bounding box center [302, 639] width 81 height 13
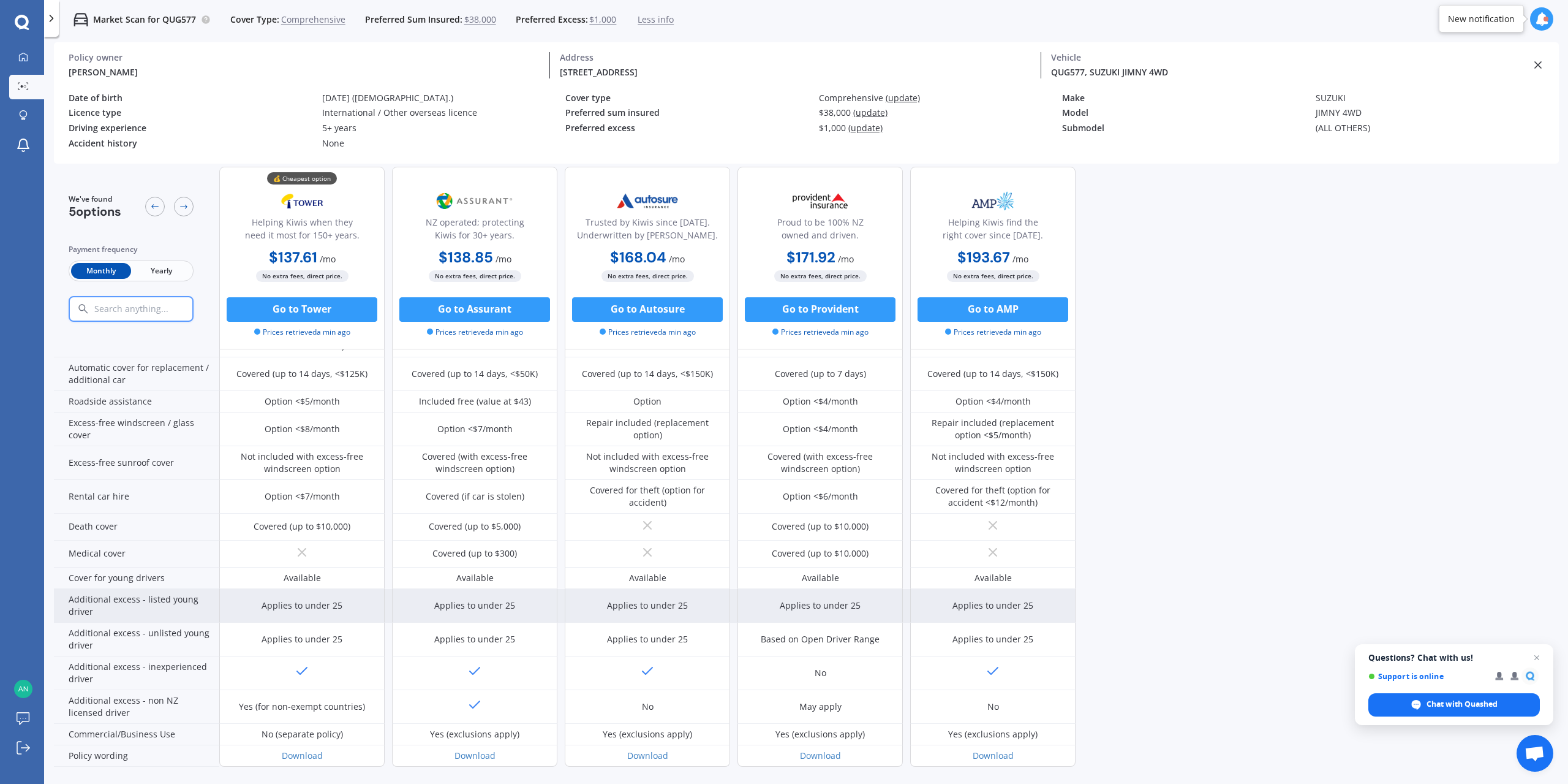
click at [307, 604] on div "Applies to under 25" at bounding box center [302, 606] width 81 height 13
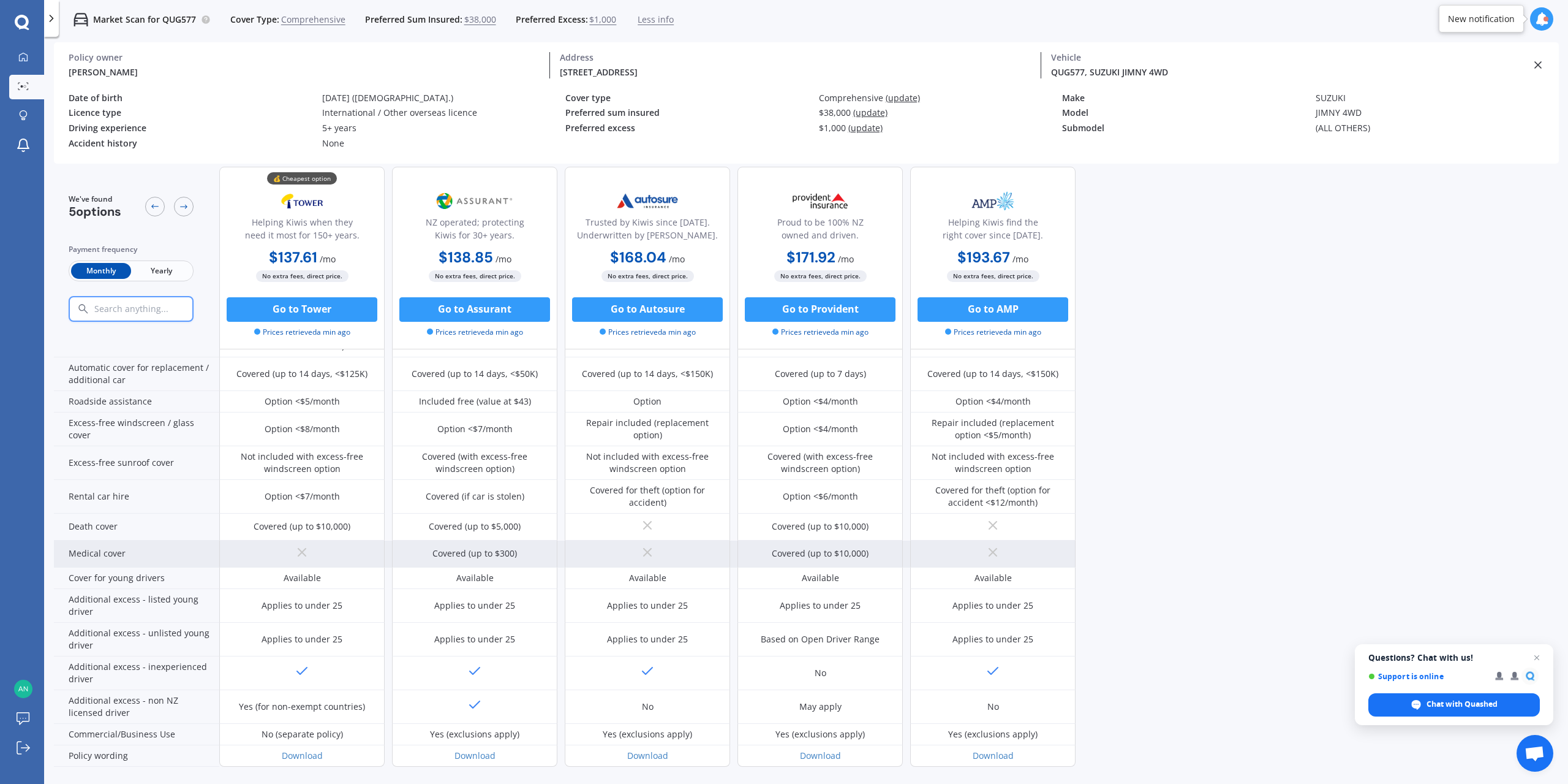
click at [299, 554] on icon at bounding box center [302, 552] width 15 height 15
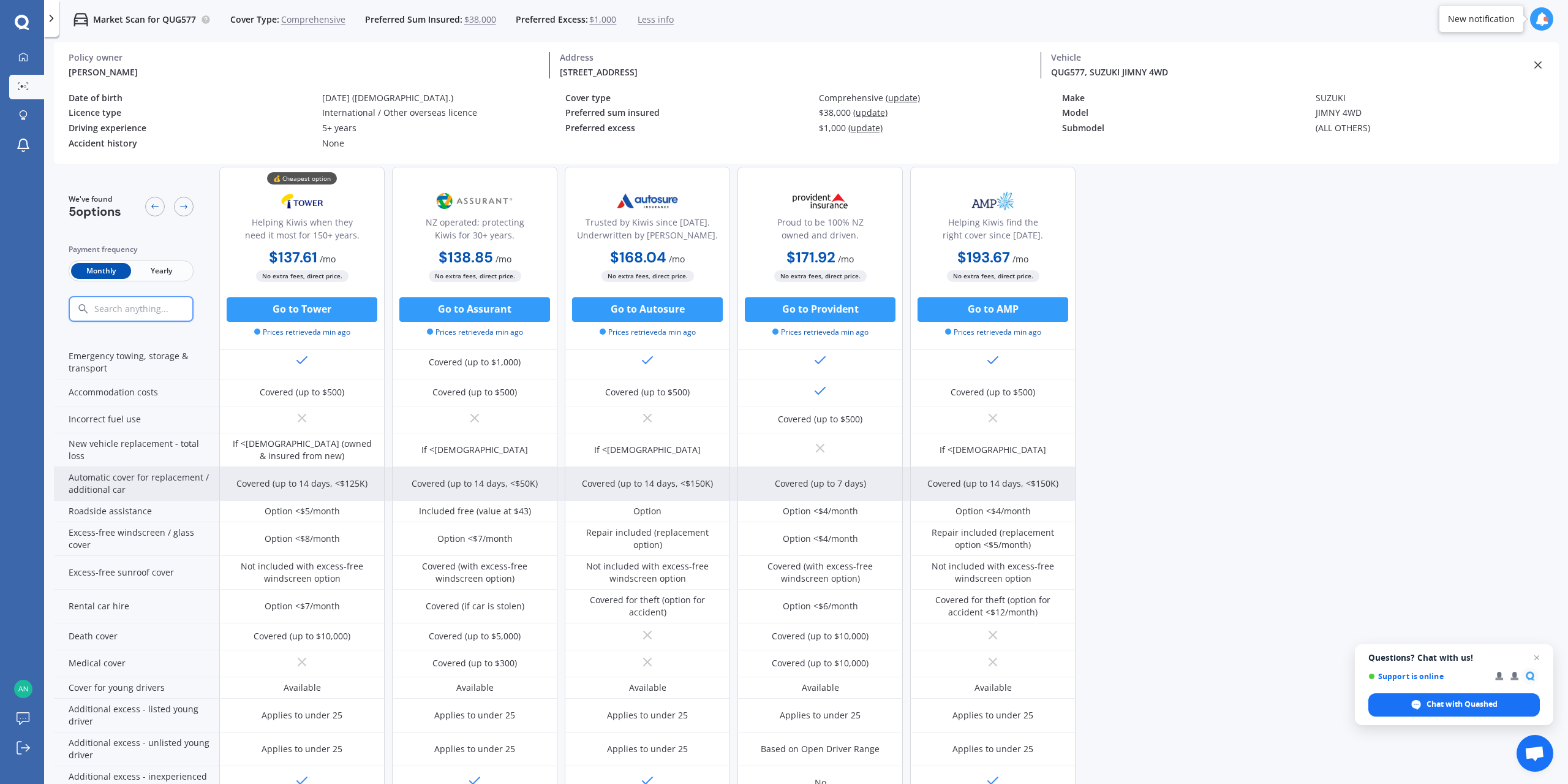
scroll to position [0, 0]
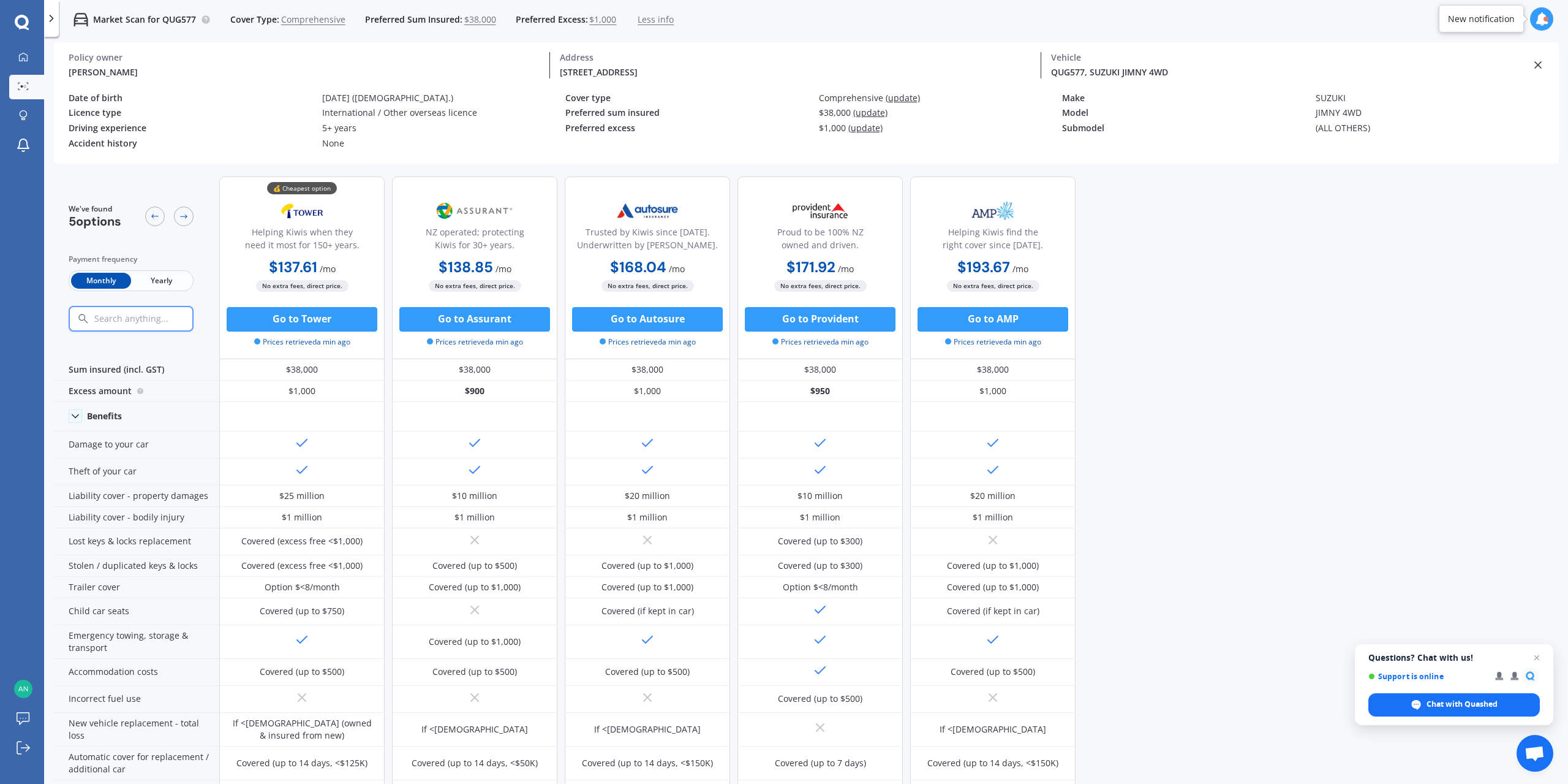
click at [1327, 452] on div "We've found 5 options Payment frequency Monthly Yearly 💰 Cheapest option Helpin…" at bounding box center [811, 495] width 1514 height 656
